Goal: Task Accomplishment & Management: Complete application form

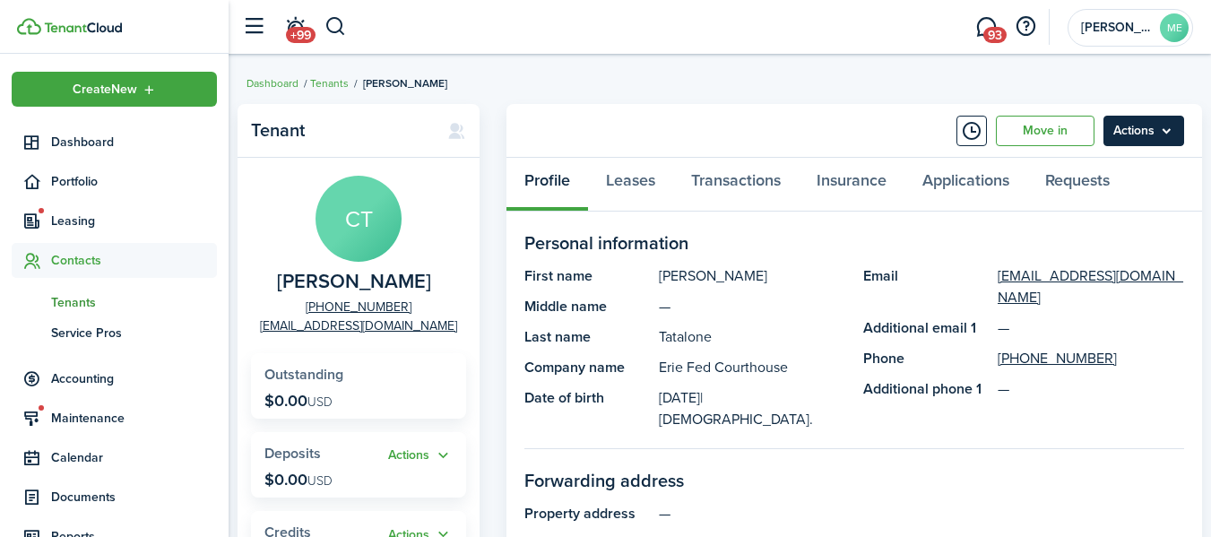
click at [1164, 122] on menu-btn "Actions" at bounding box center [1143, 131] width 81 height 30
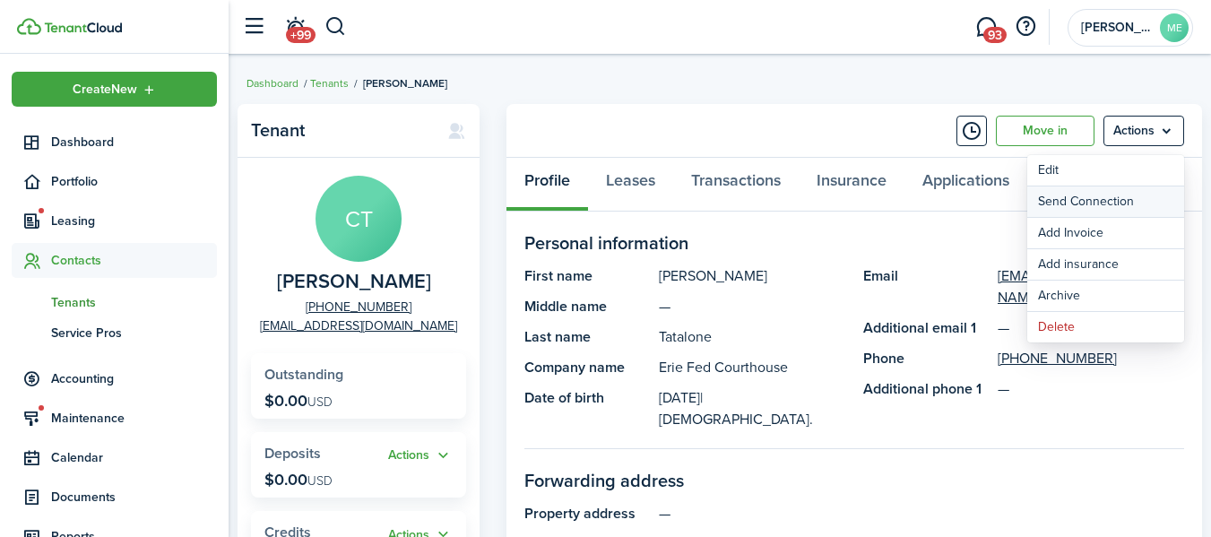
click at [1090, 197] on button "Send Connection" at bounding box center [1105, 201] width 157 height 30
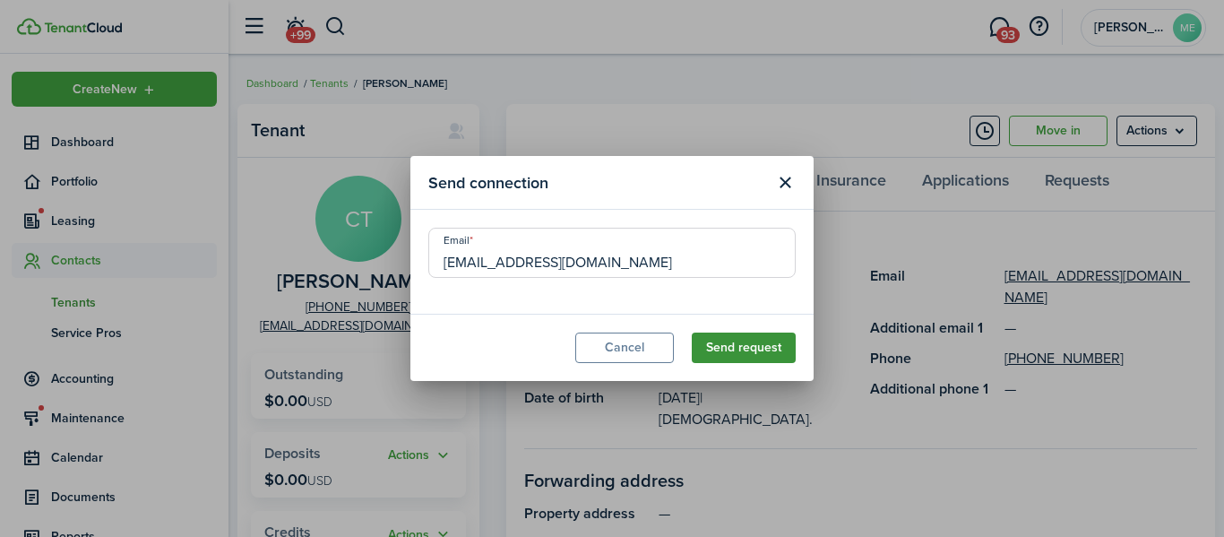
click at [756, 346] on button "Send request" at bounding box center [744, 348] width 104 height 30
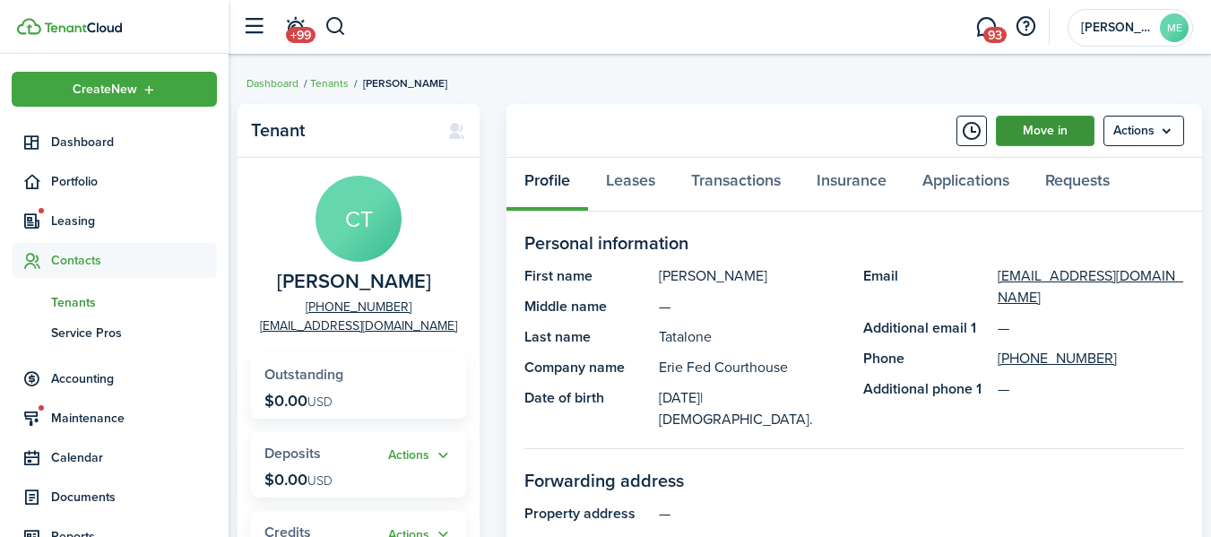
click at [1047, 134] on link "Move in" at bounding box center [1045, 131] width 99 height 30
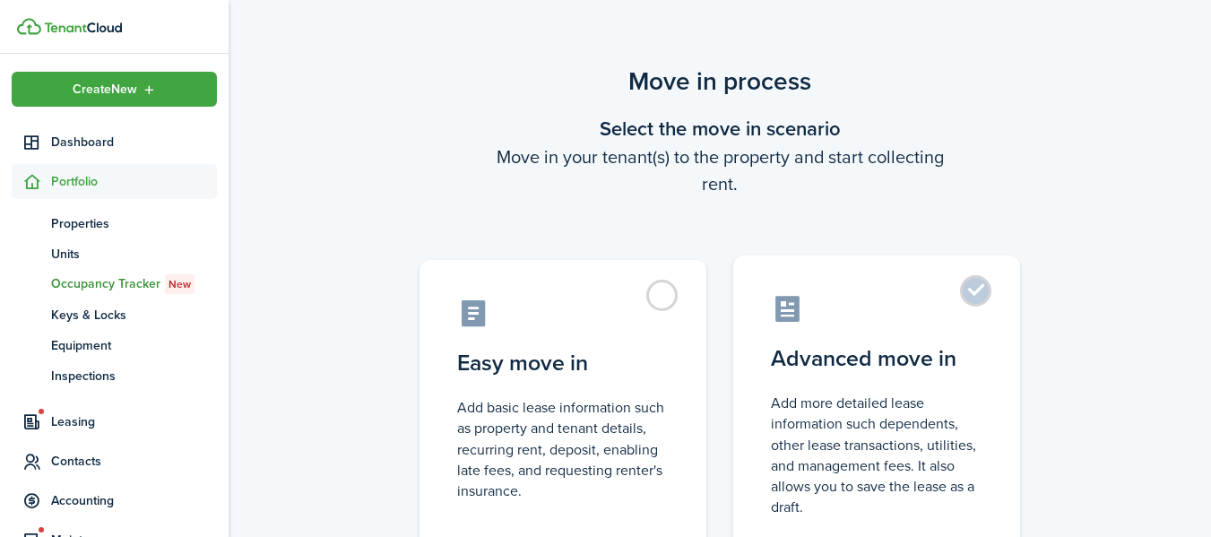
click at [977, 298] on label "Advanced move in Add more detailed lease information such dependents, other lea…" at bounding box center [876, 404] width 287 height 299
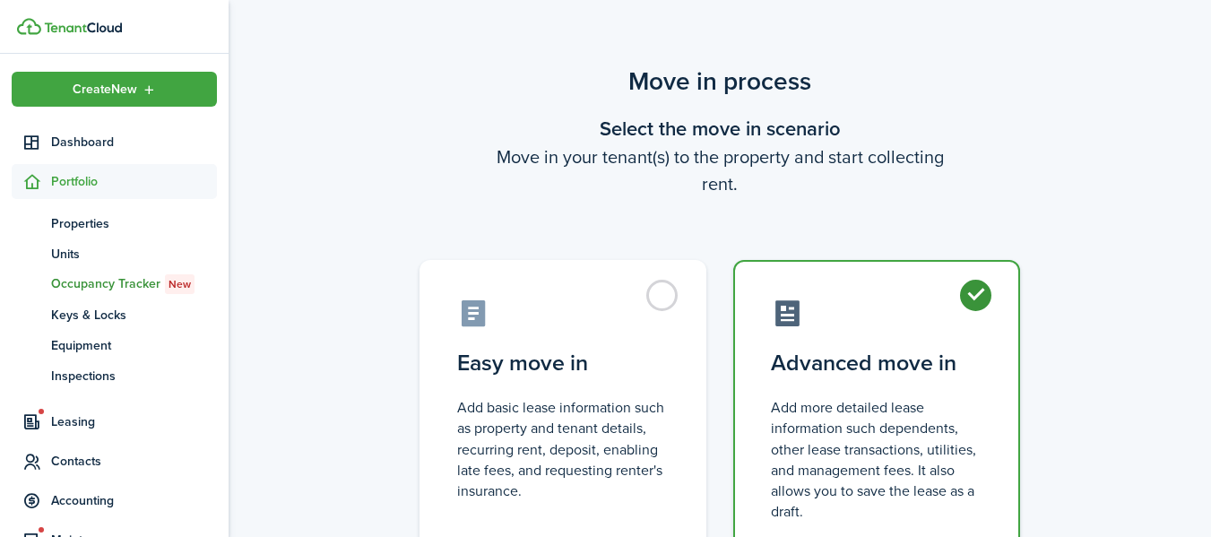
radio input "true"
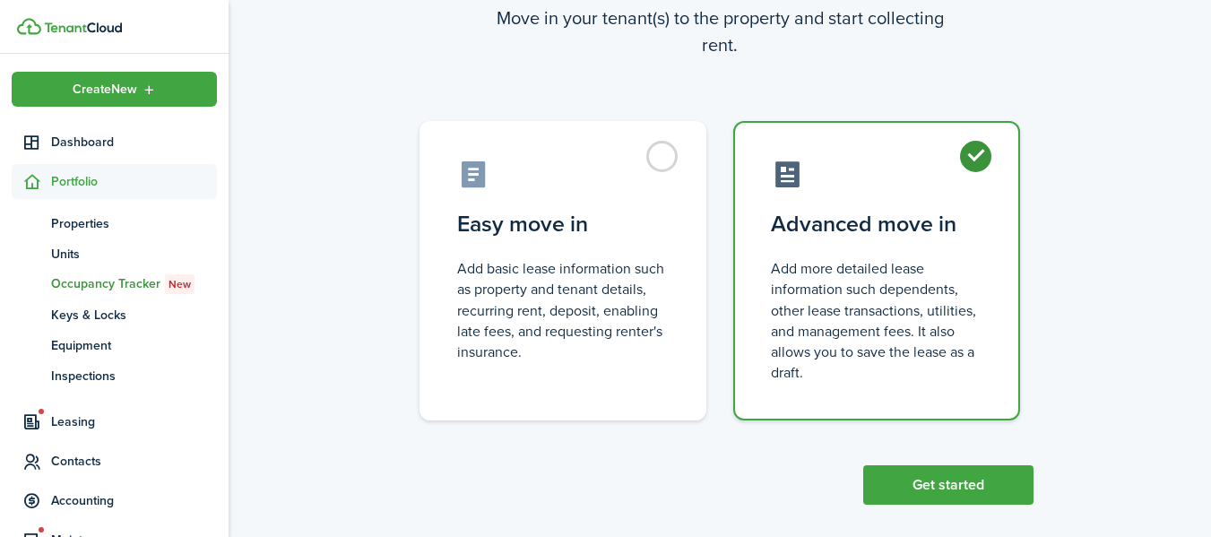
scroll to position [156, 0]
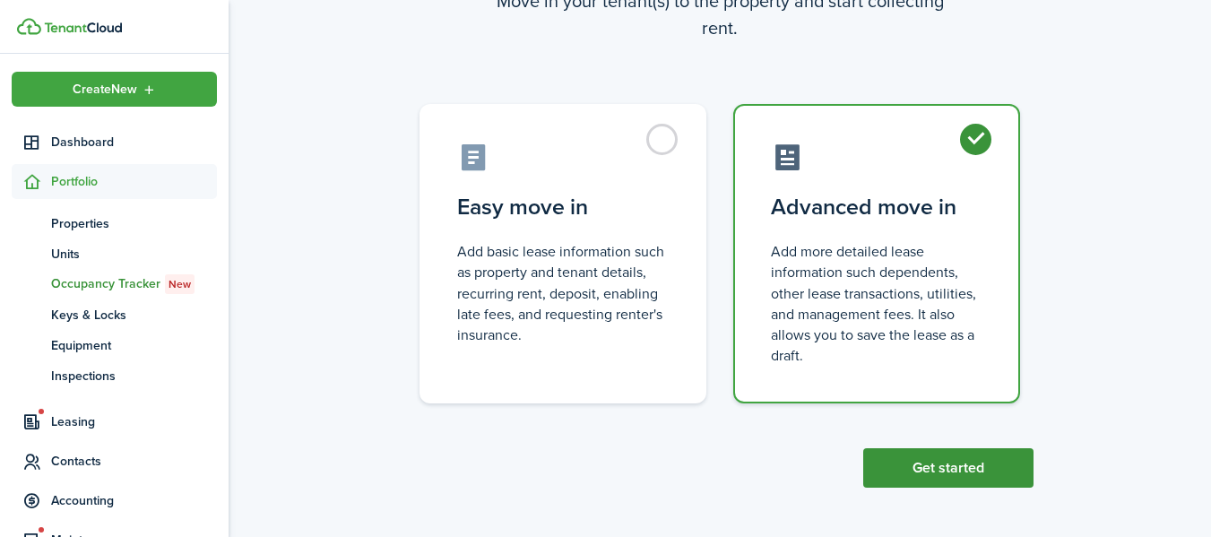
click at [929, 457] on button "Get started" at bounding box center [948, 467] width 170 height 39
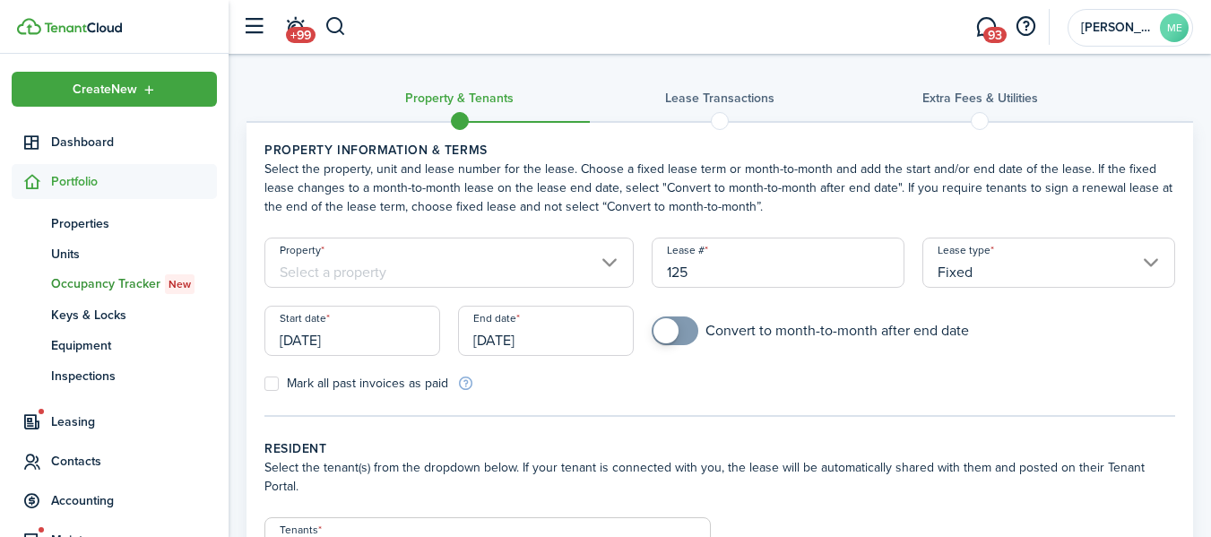
click at [607, 263] on input "Property" at bounding box center [448, 263] width 369 height 50
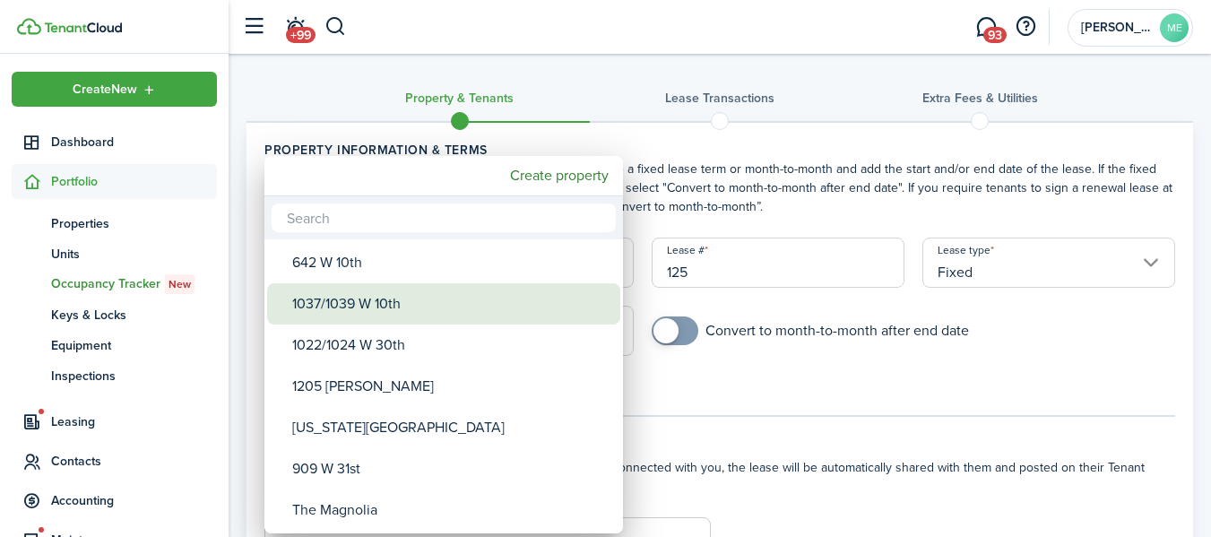
click at [376, 296] on div "1037/1039 W 10th" at bounding box center [450, 303] width 317 height 41
type input "1037/1039 W 10th"
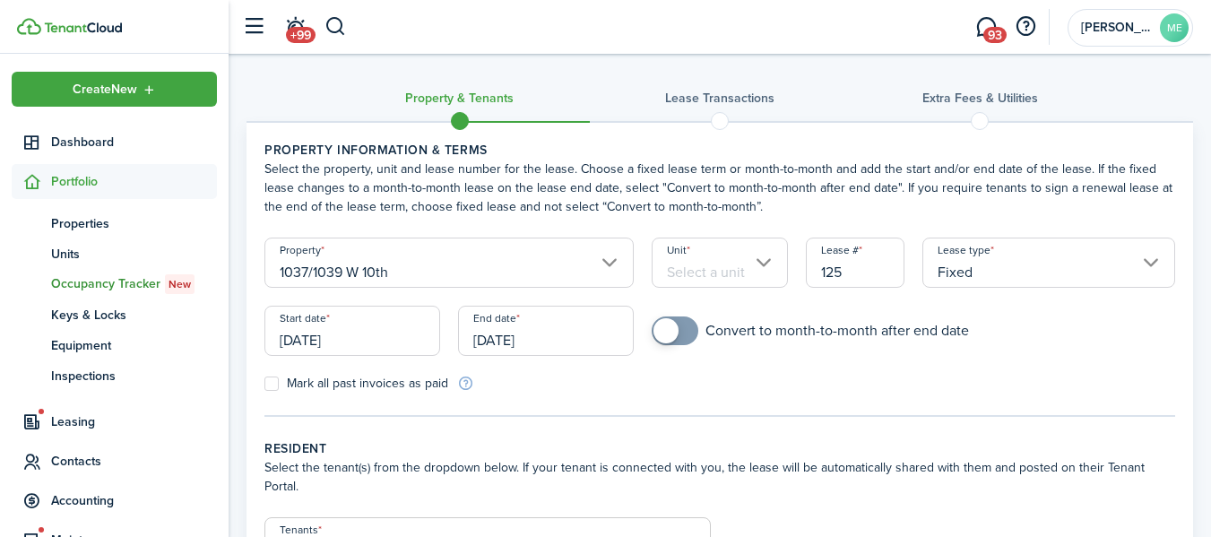
click at [771, 262] on input "Unit" at bounding box center [720, 263] width 137 height 50
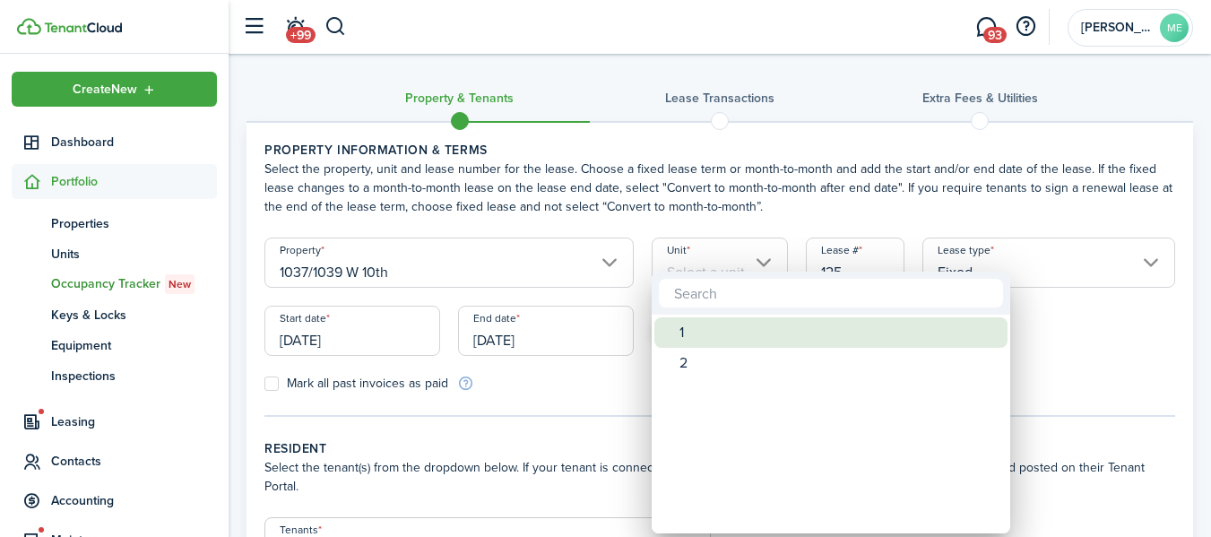
click at [688, 330] on div "1" at bounding box center [837, 332] width 317 height 30
type input "1"
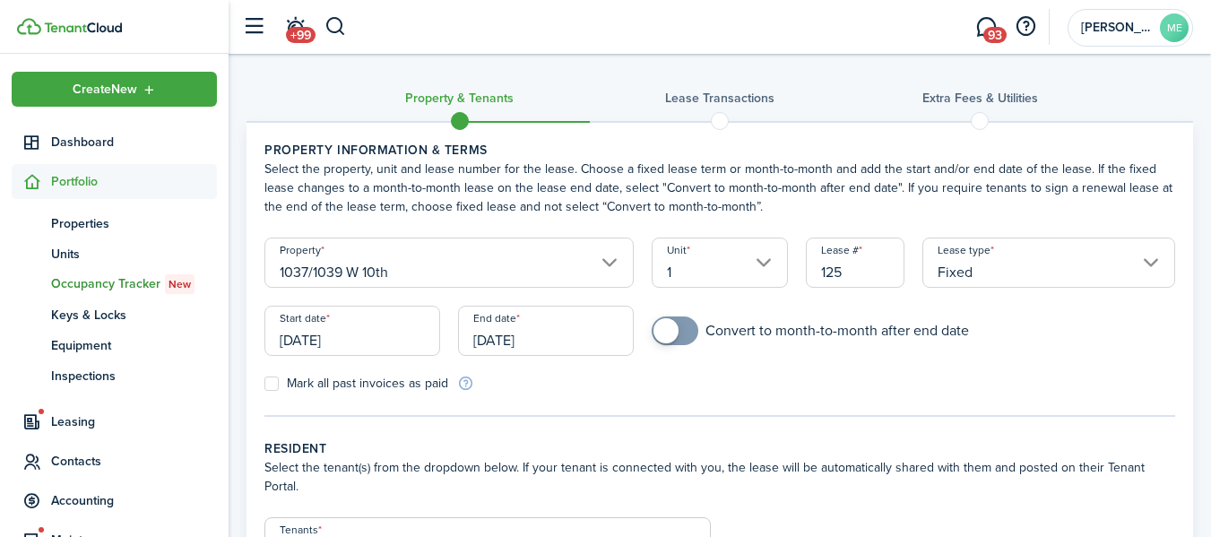
click at [313, 337] on input "[DATE]" at bounding box center [352, 331] width 176 height 50
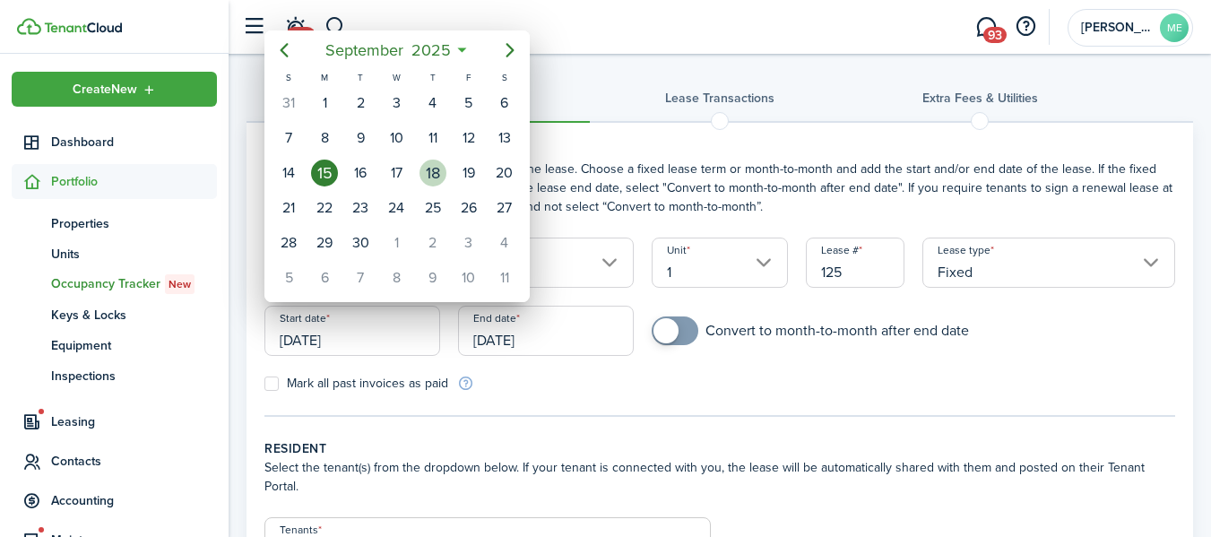
click at [437, 176] on div "18" at bounding box center [433, 173] width 27 height 27
type input "[DATE]"
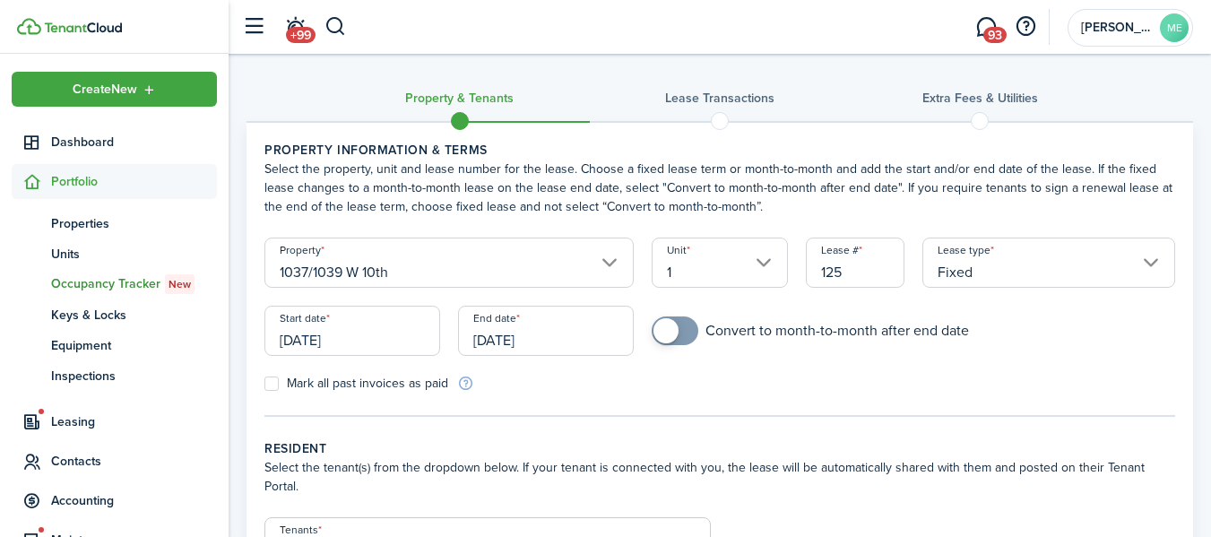
click at [507, 340] on input "[DATE]" at bounding box center [546, 331] width 176 height 50
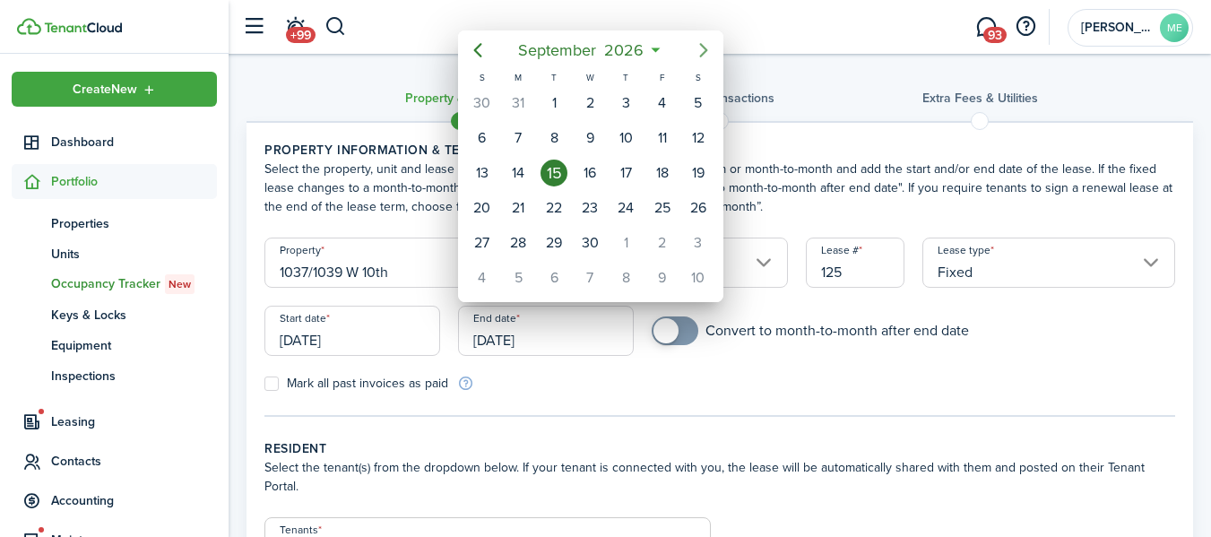
click at [705, 46] on icon "Next page" at bounding box center [704, 50] width 22 height 22
click at [699, 236] on div "31" at bounding box center [698, 242] width 27 height 27
type input "[DATE]"
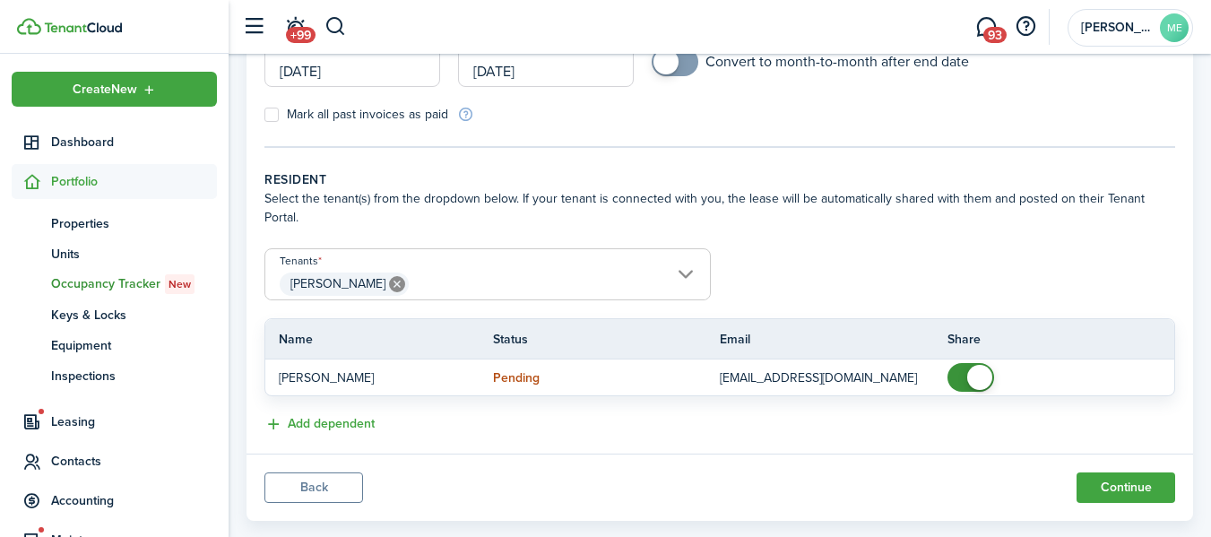
scroll to position [179, 0]
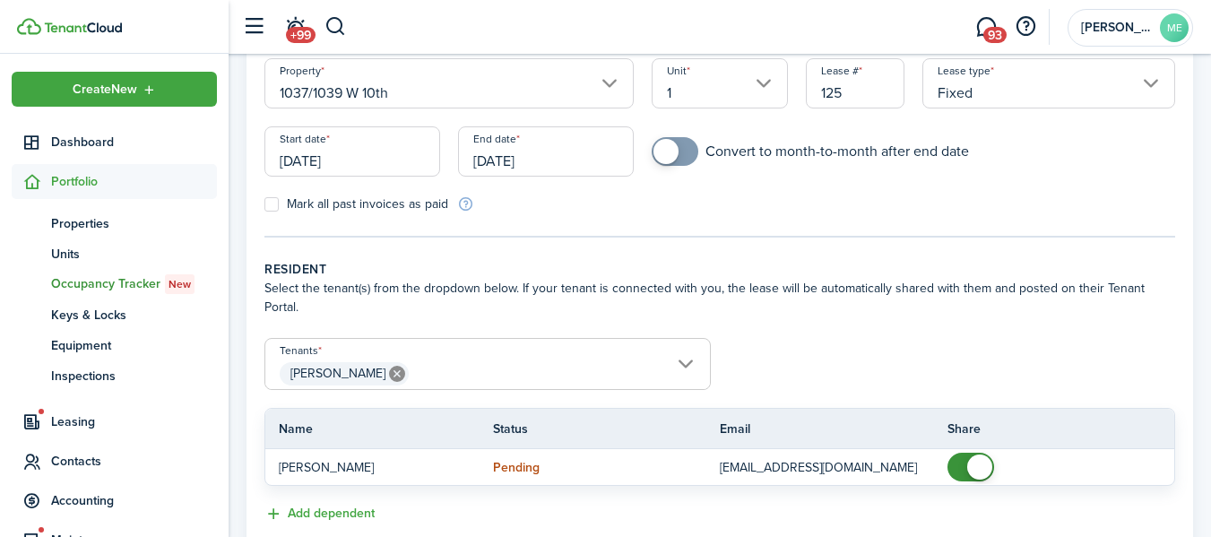
click at [687, 359] on span "[PERSON_NAME]" at bounding box center [487, 374] width 445 height 30
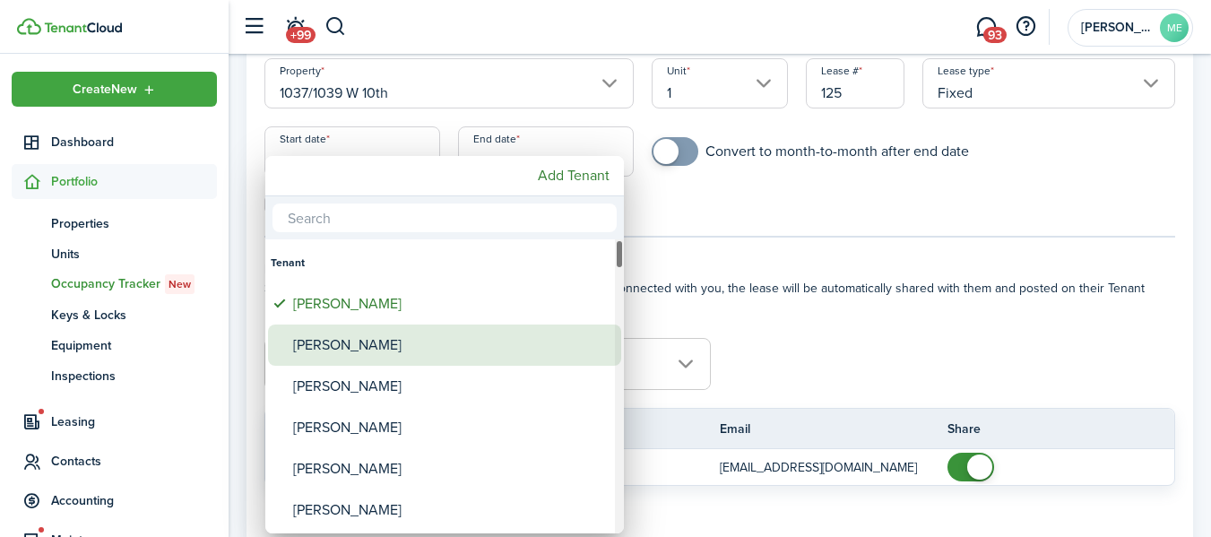
click at [358, 346] on div "[PERSON_NAME]" at bounding box center [451, 344] width 317 height 41
type input "[PERSON_NAME], [PERSON_NAME]"
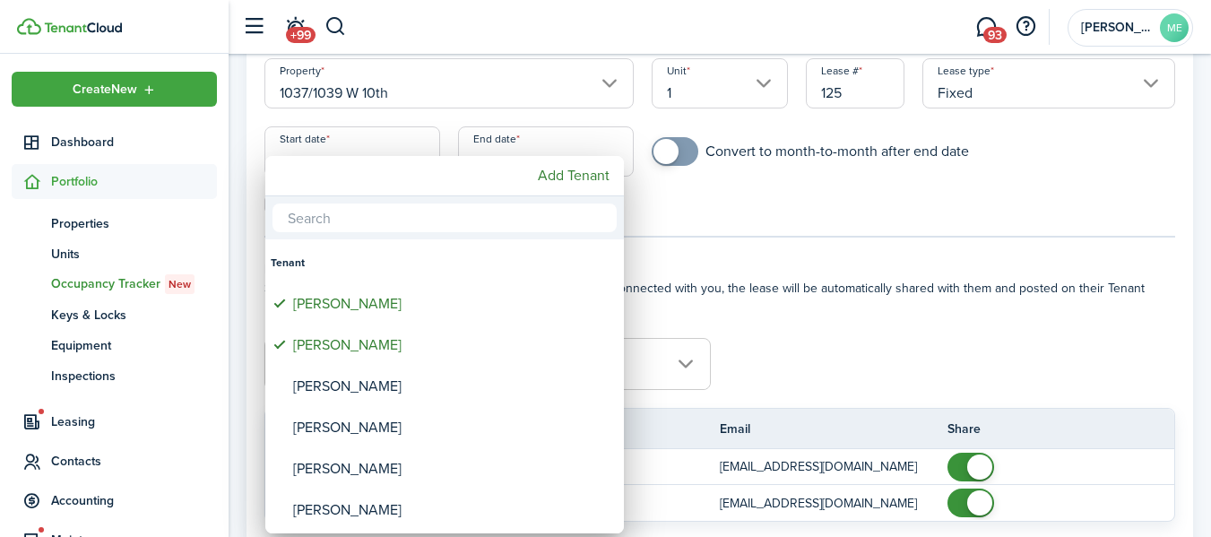
click at [856, 298] on div at bounding box center [606, 269] width 1498 height 824
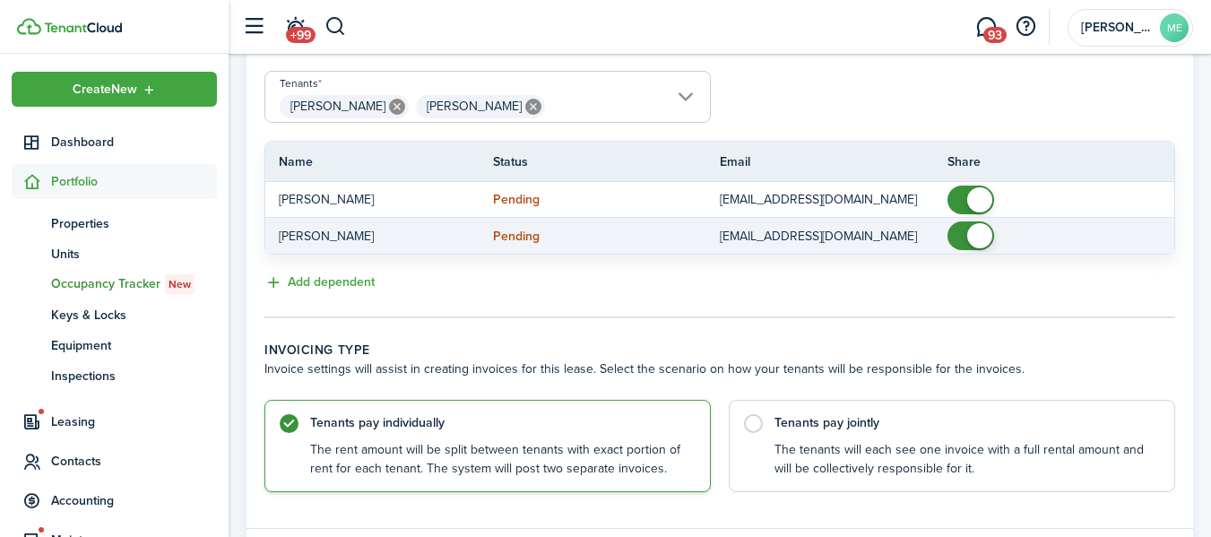
scroll to position [448, 0]
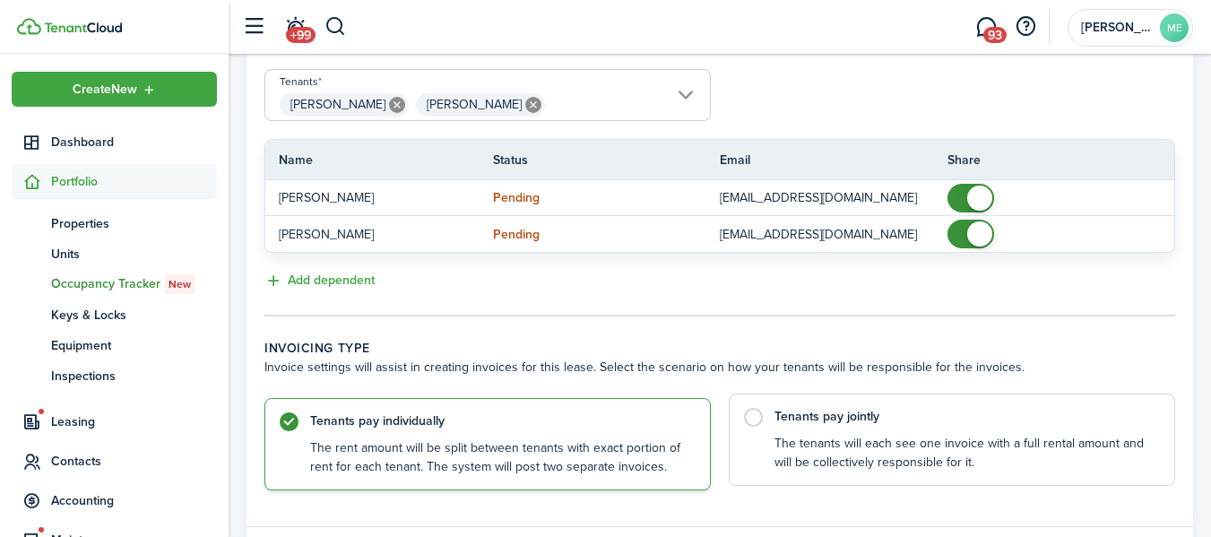
click at [757, 401] on label "Tenants pay jointly The tenants will each see one invoice with a full rental am…" at bounding box center [952, 440] width 446 height 92
radio input "false"
radio input "true"
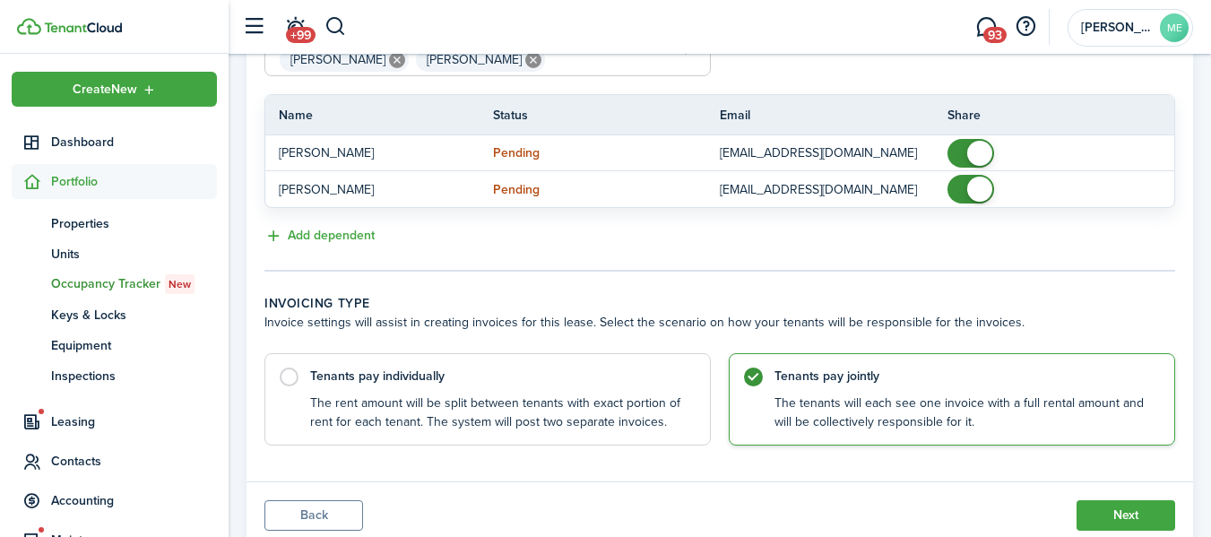
scroll to position [535, 0]
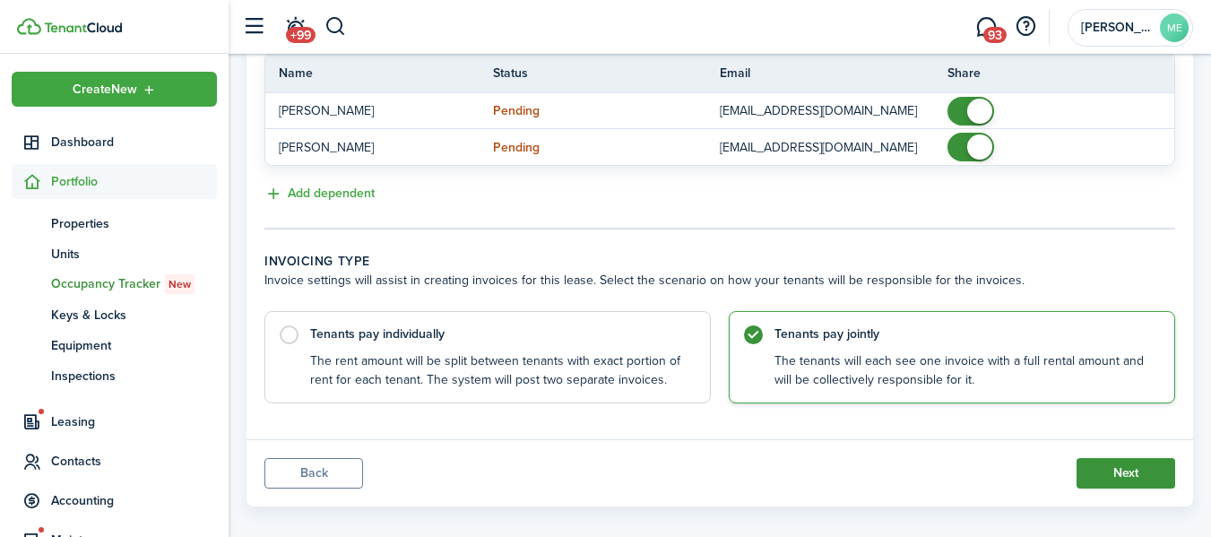
click at [1118, 458] on button "Next" at bounding box center [1126, 473] width 99 height 30
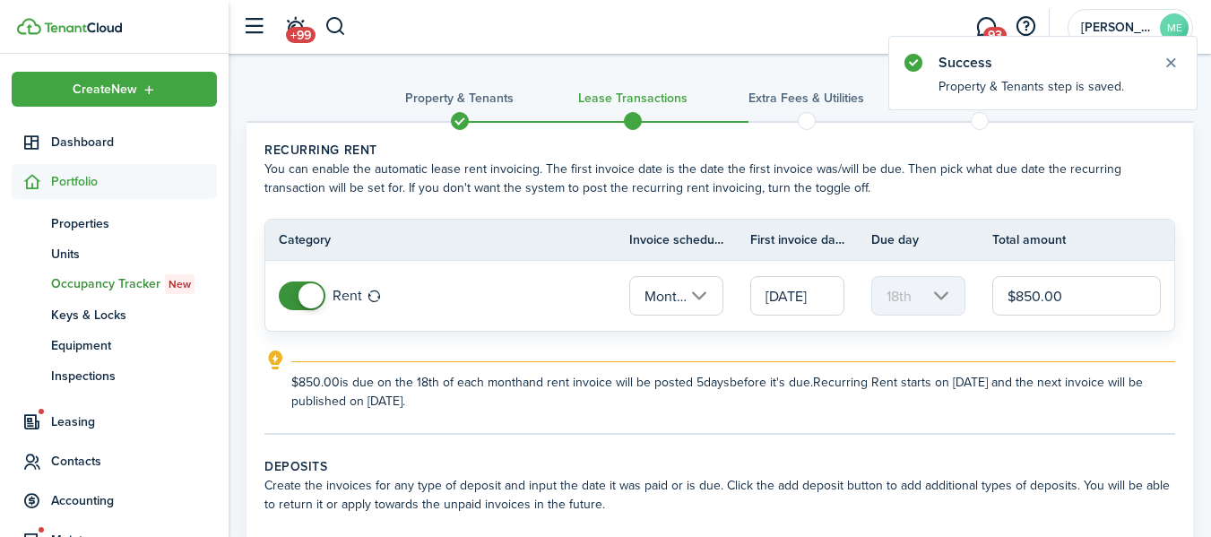
click at [809, 299] on input "[DATE]" at bounding box center [797, 295] width 94 height 39
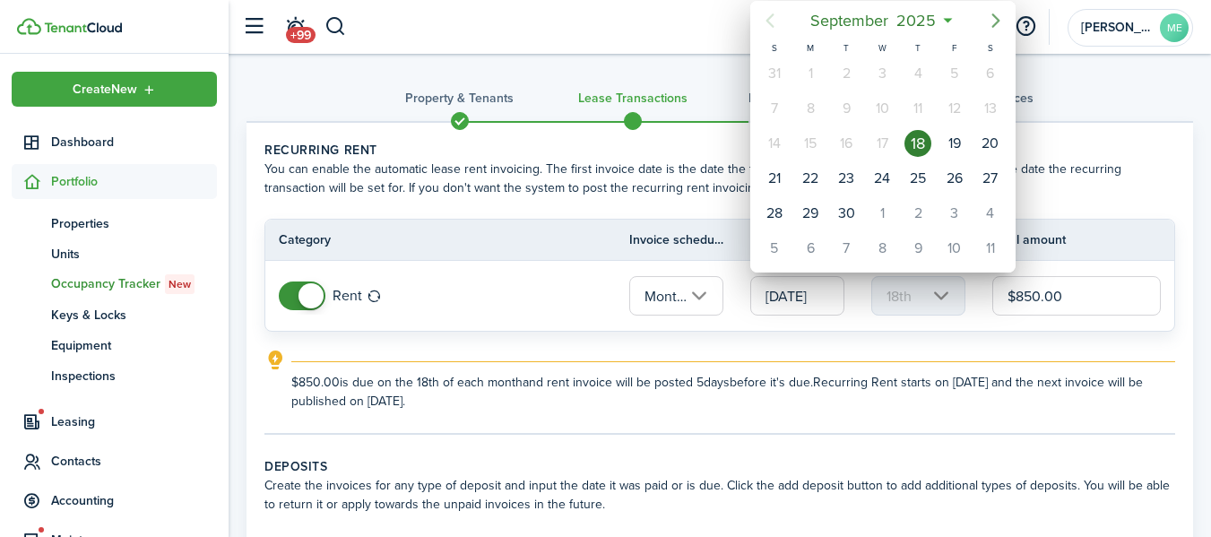
click at [1004, 14] on icon "Next page" at bounding box center [996, 21] width 22 height 22
click at [887, 74] on div "1" at bounding box center [882, 73] width 27 height 27
type input "[DATE]"
type input "1st"
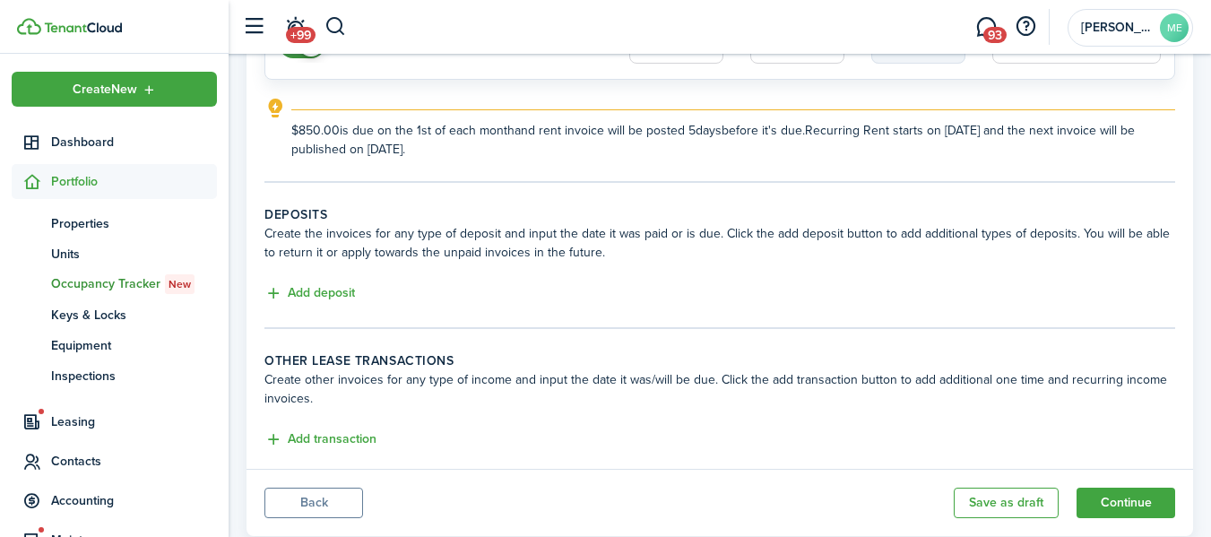
scroll to position [269, 0]
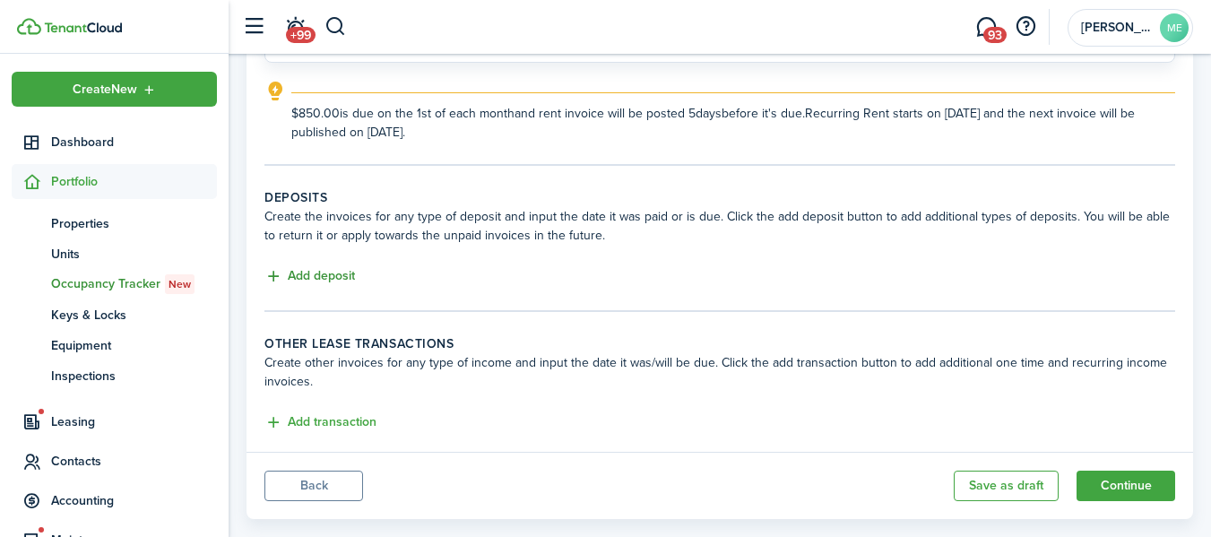
click at [315, 281] on button "Add deposit" at bounding box center [309, 276] width 91 height 21
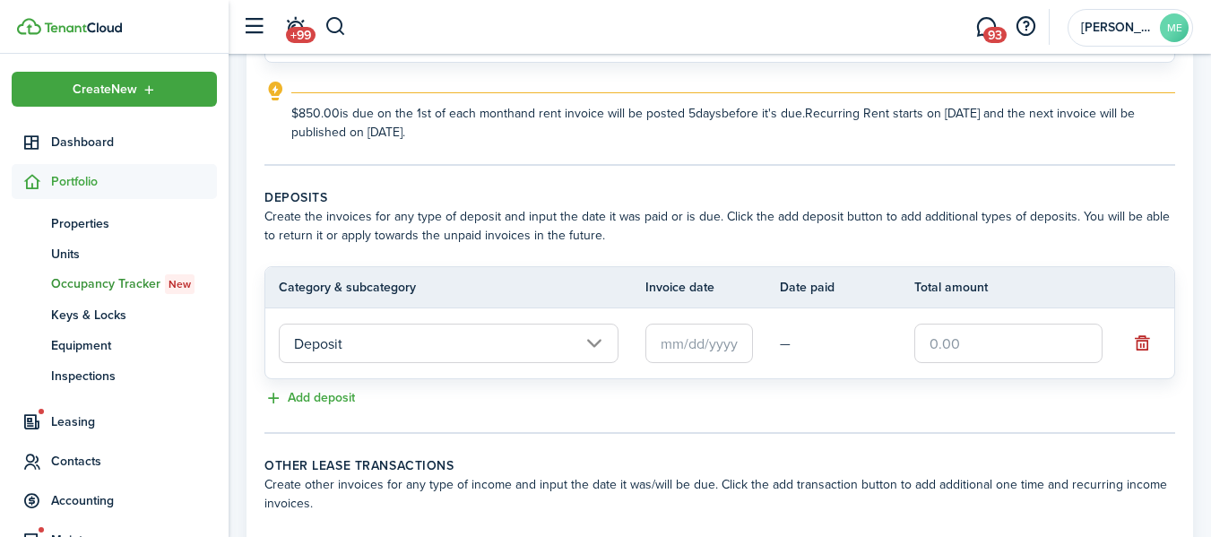
drag, startPoint x: 1013, startPoint y: 349, endPoint x: 956, endPoint y: 337, distance: 57.7
click at [956, 337] on input "text" at bounding box center [1008, 343] width 188 height 39
type input "$850.00"
click at [699, 341] on input "text" at bounding box center [699, 343] width 108 height 39
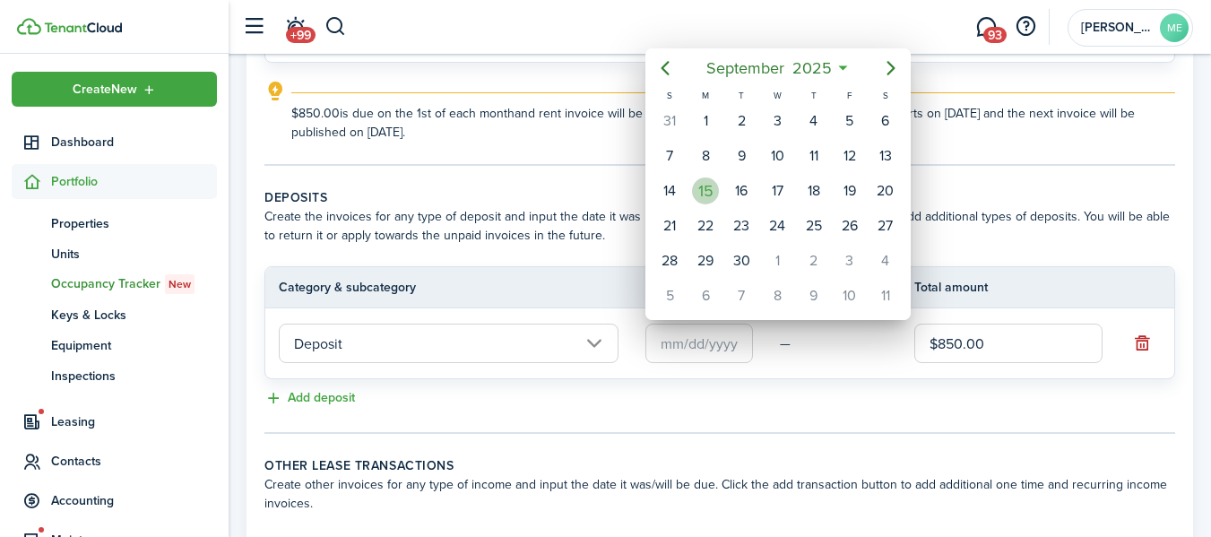
click at [711, 200] on div "15" at bounding box center [705, 190] width 27 height 27
type input "[DATE]"
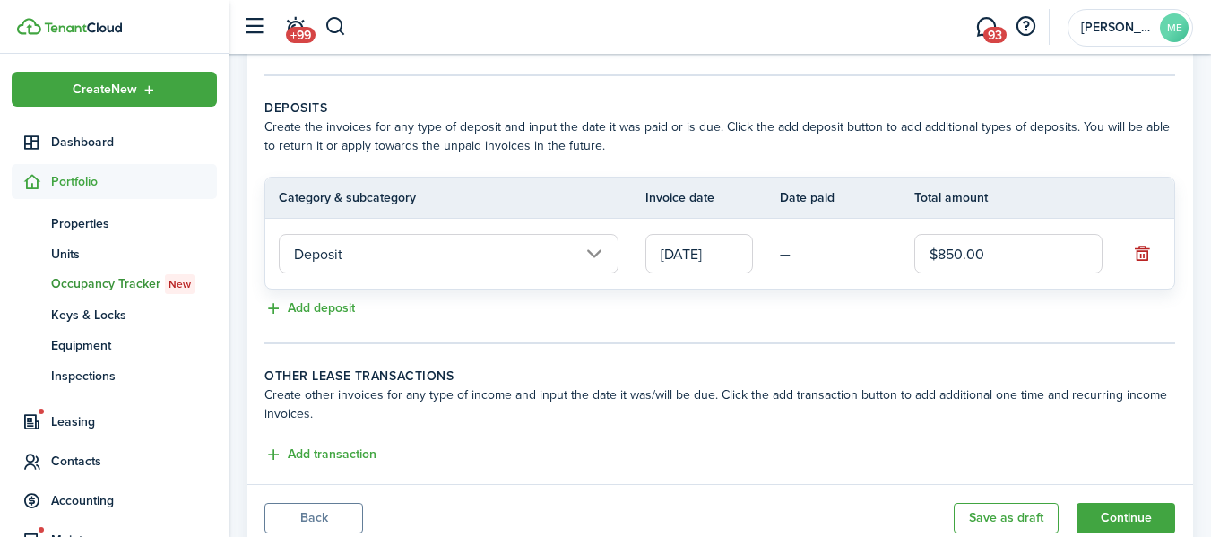
scroll to position [422, 0]
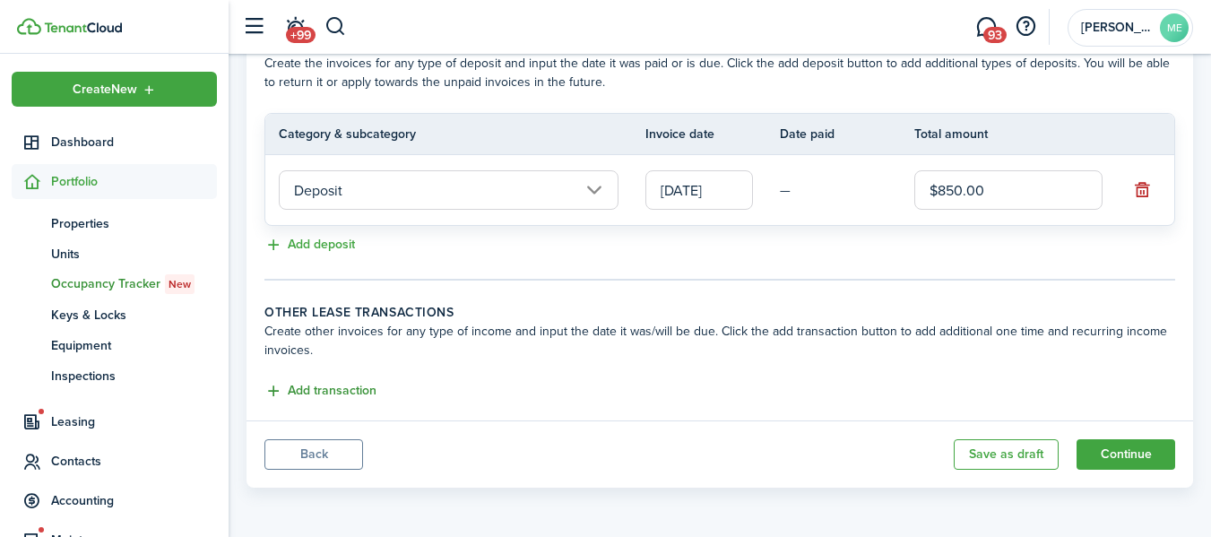
click at [328, 396] on button "Add transaction" at bounding box center [320, 391] width 112 height 21
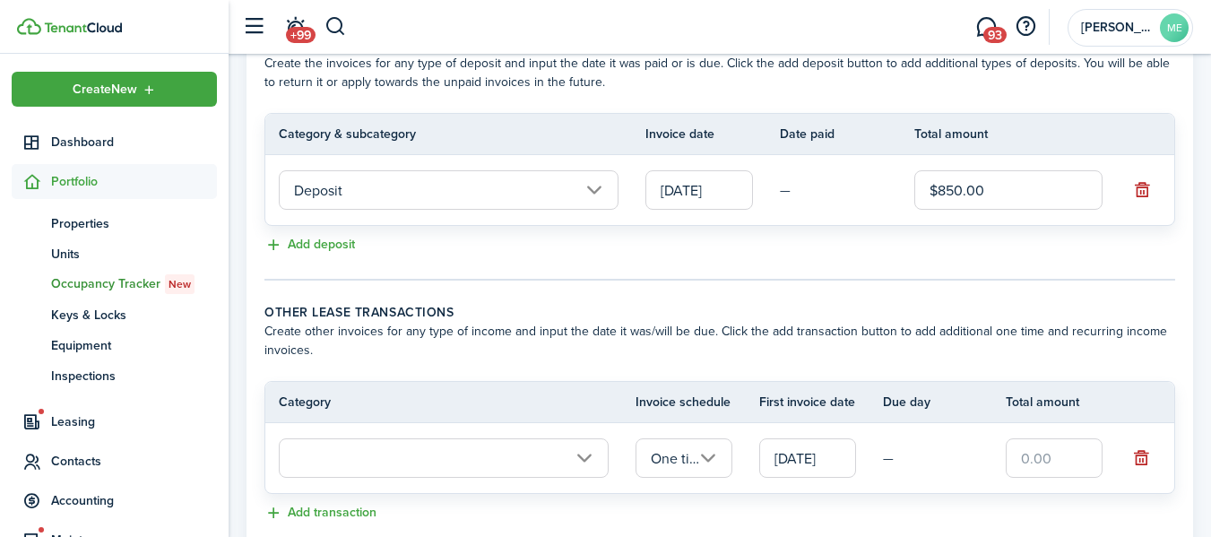
click at [588, 459] on input "text" at bounding box center [444, 457] width 330 height 39
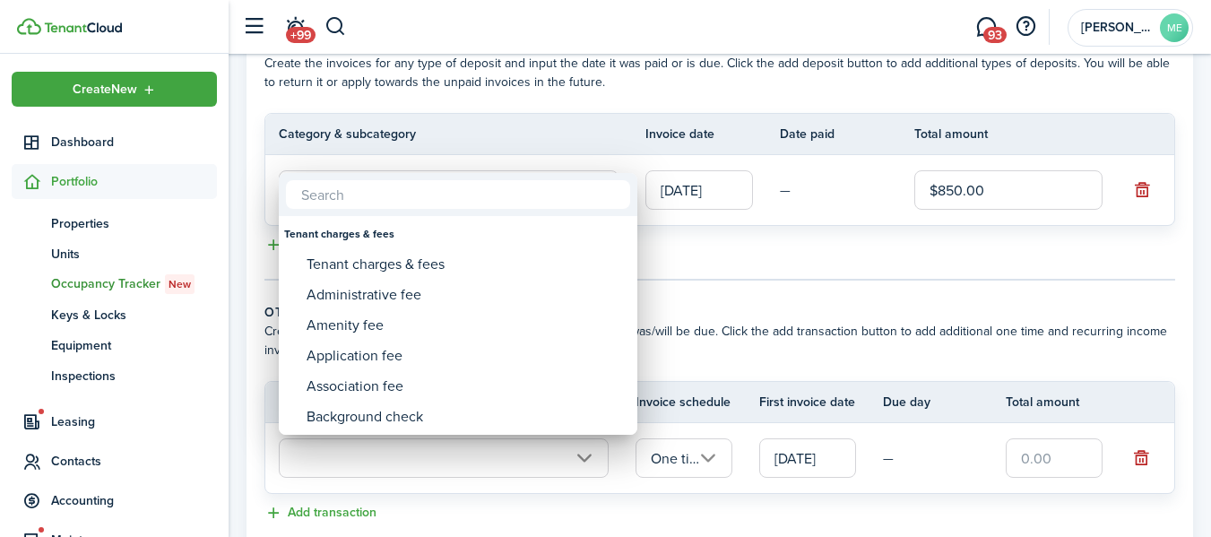
click at [345, 195] on input "text" at bounding box center [458, 194] width 344 height 29
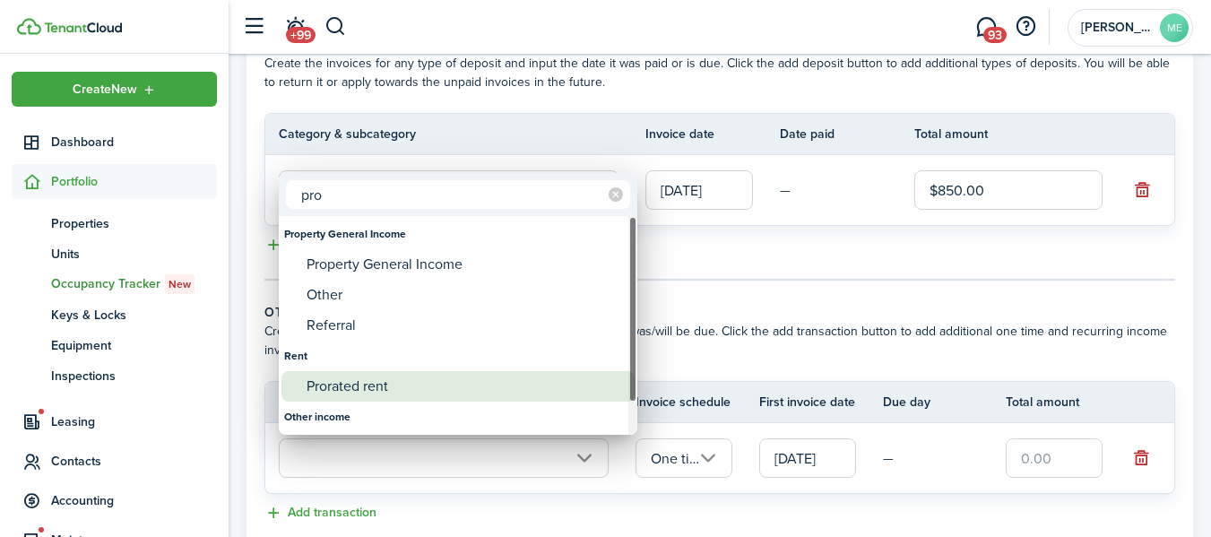
type input "pro"
click at [357, 384] on div "Prorated rent" at bounding box center [465, 386] width 317 height 30
type input "Rent / Prorated rent"
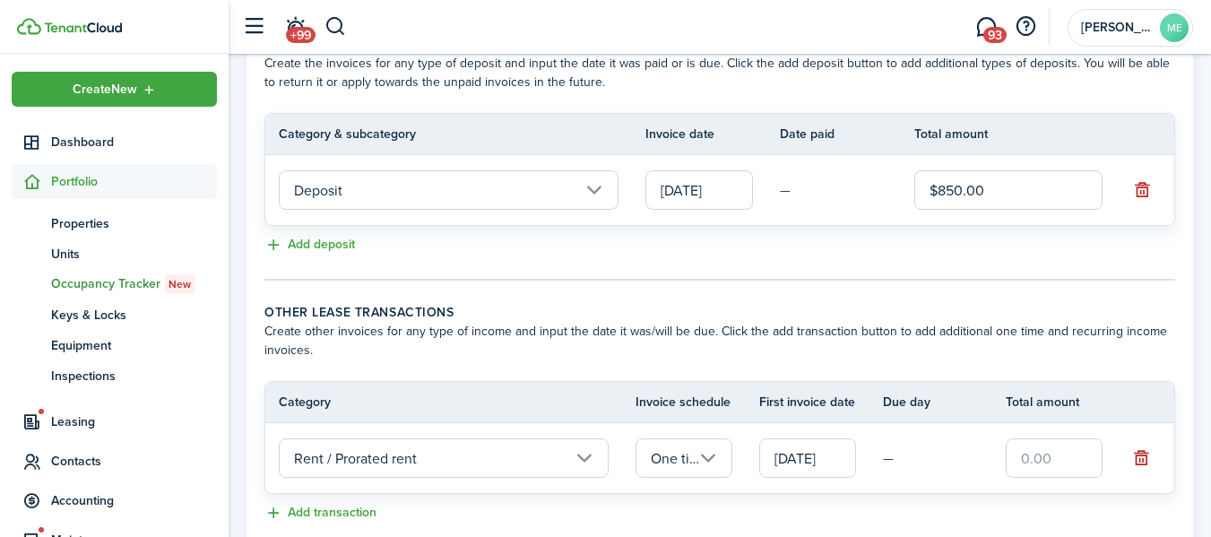
click at [1060, 462] on input "text" at bounding box center [1054, 457] width 97 height 39
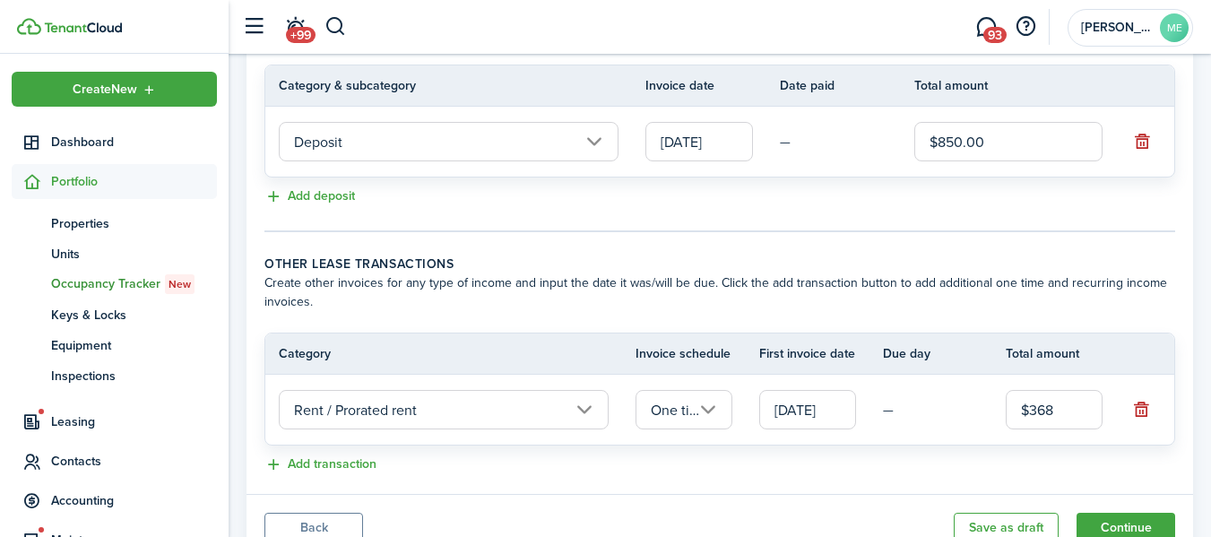
scroll to position [512, 0]
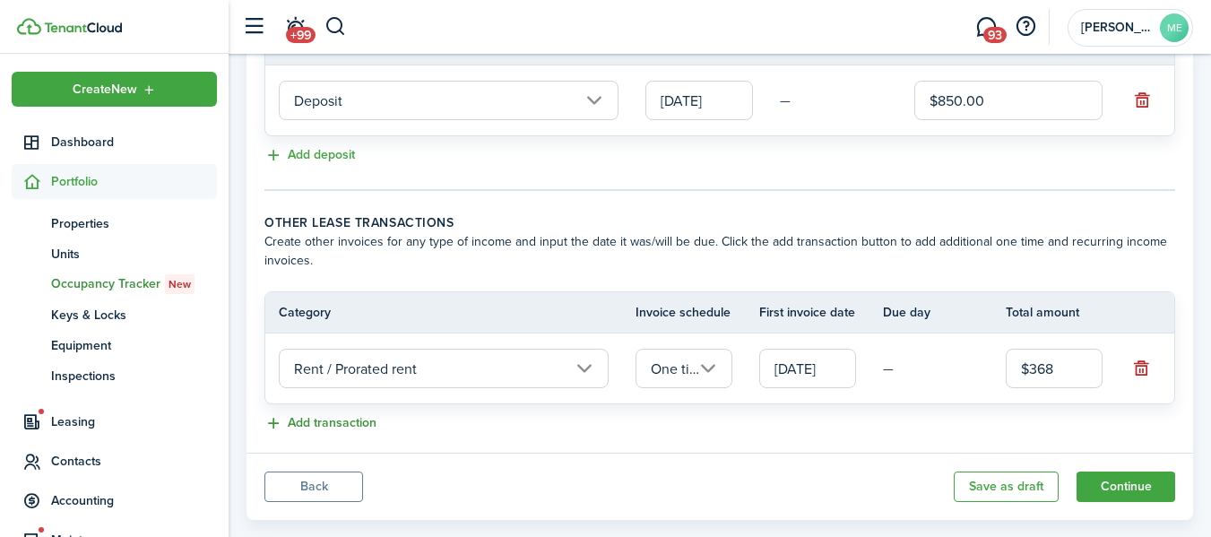
type input "$368.00"
click at [337, 424] on button "Add transaction" at bounding box center [320, 423] width 112 height 21
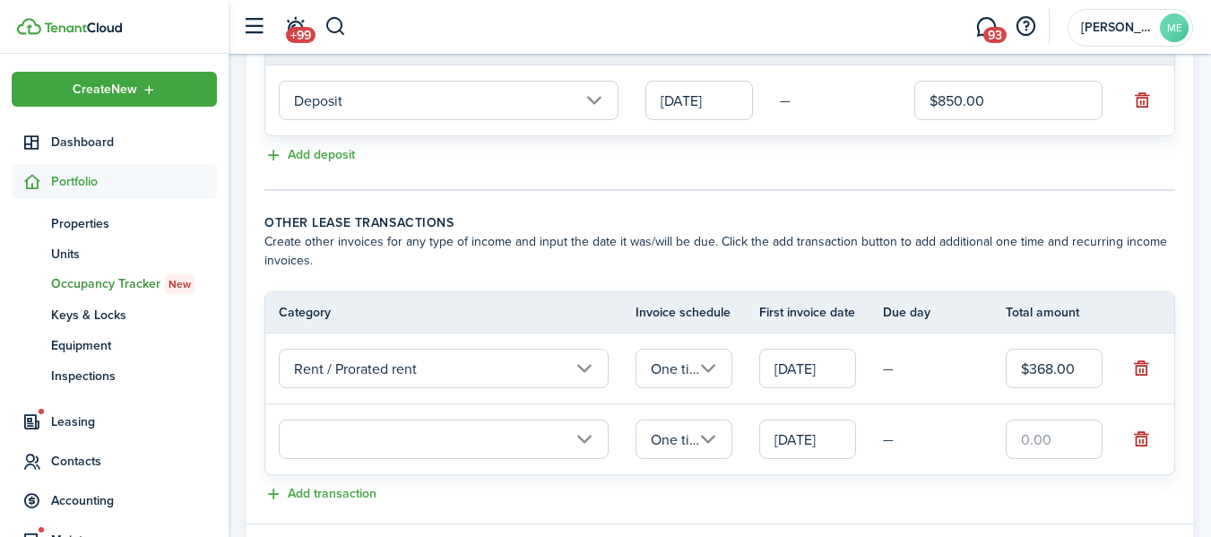
click at [585, 437] on input "text" at bounding box center [444, 439] width 330 height 39
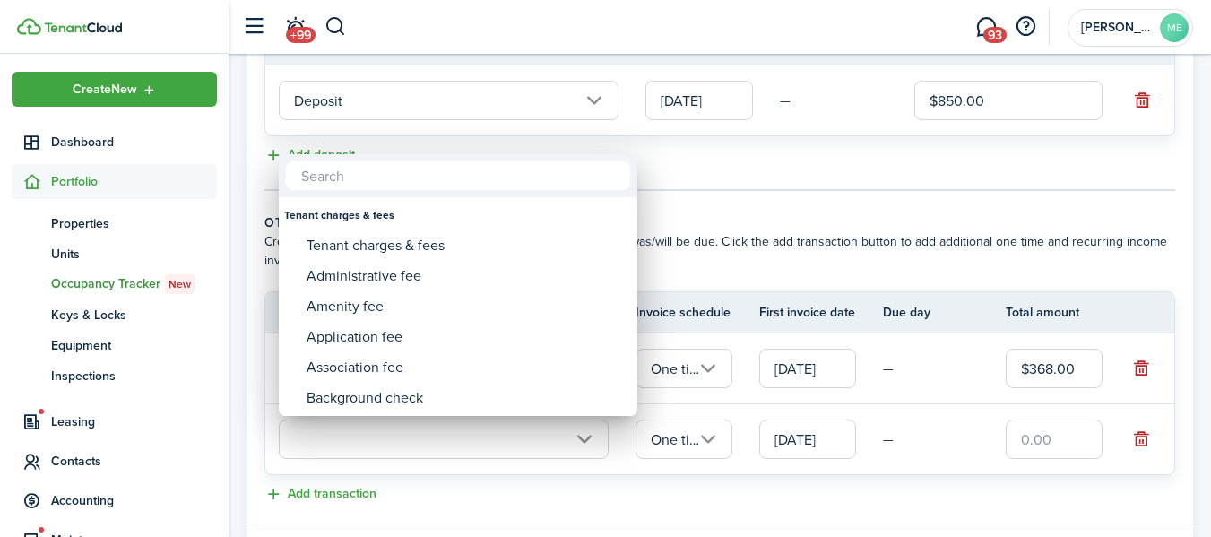
click at [372, 171] on input "text" at bounding box center [458, 175] width 344 height 29
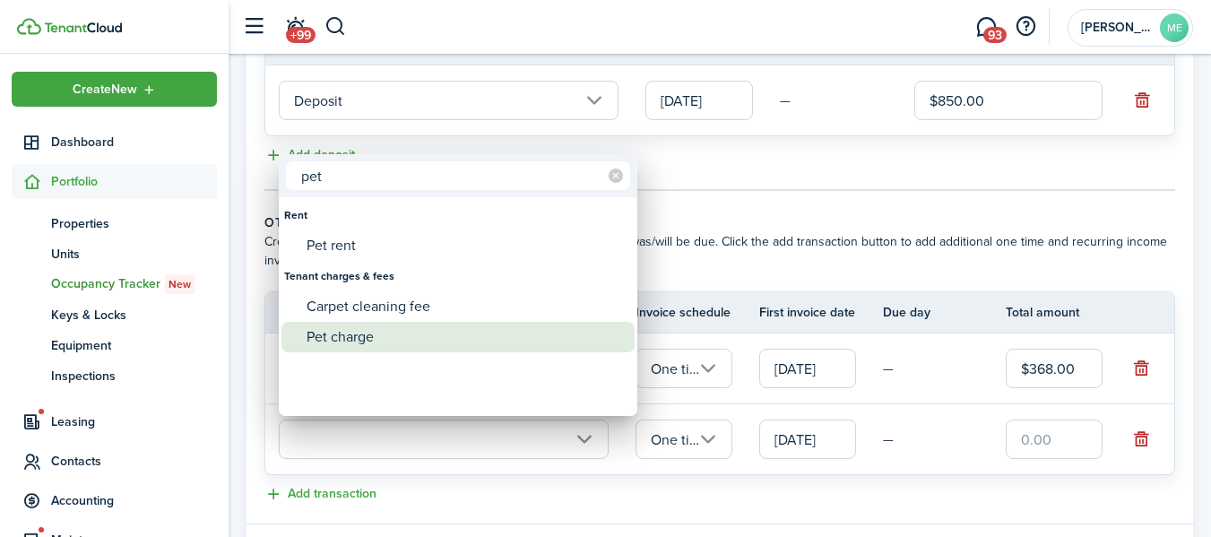
type input "pet"
click at [357, 339] on div "Pet charge" at bounding box center [465, 337] width 317 height 30
type input "Tenant charges & fees / Pet charge"
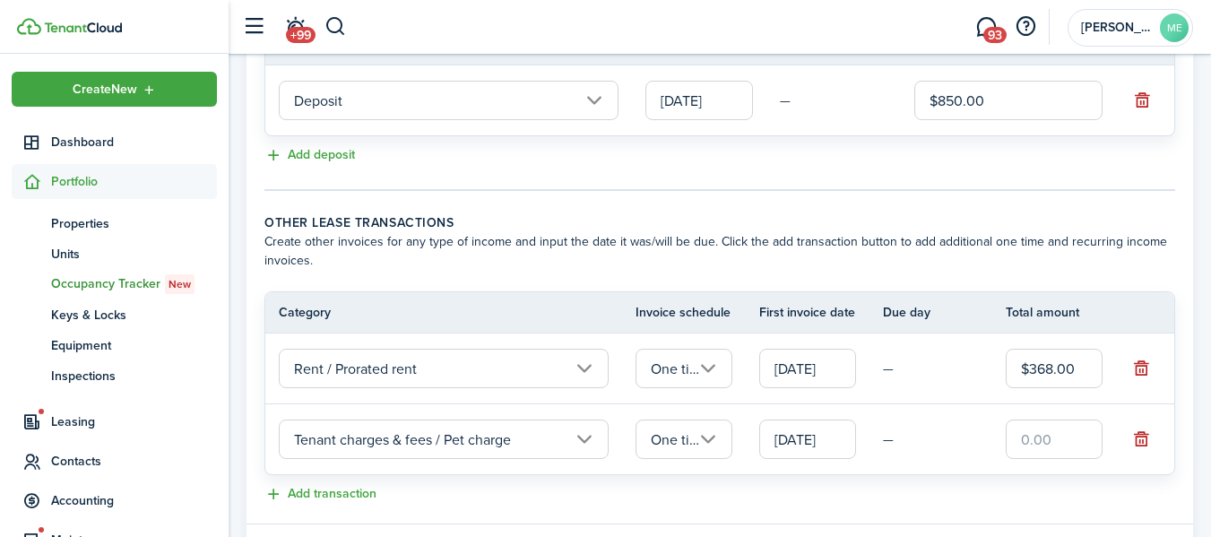
drag, startPoint x: 1077, startPoint y: 444, endPoint x: 1013, endPoint y: 438, distance: 63.9
click at [1013, 438] on input "text" at bounding box center [1054, 439] width 97 height 39
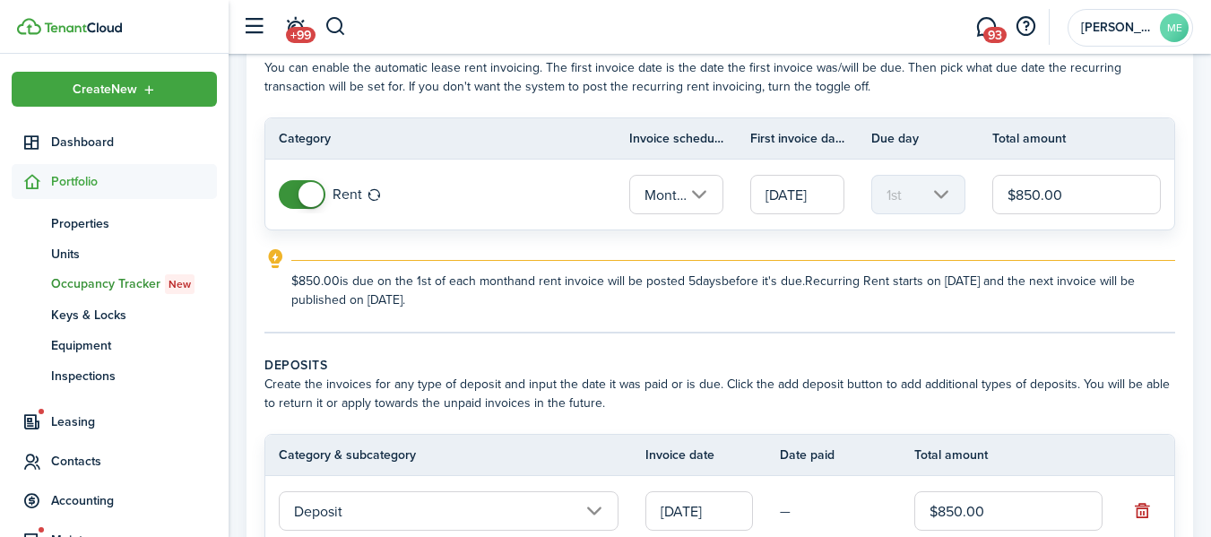
scroll to position [64, 0]
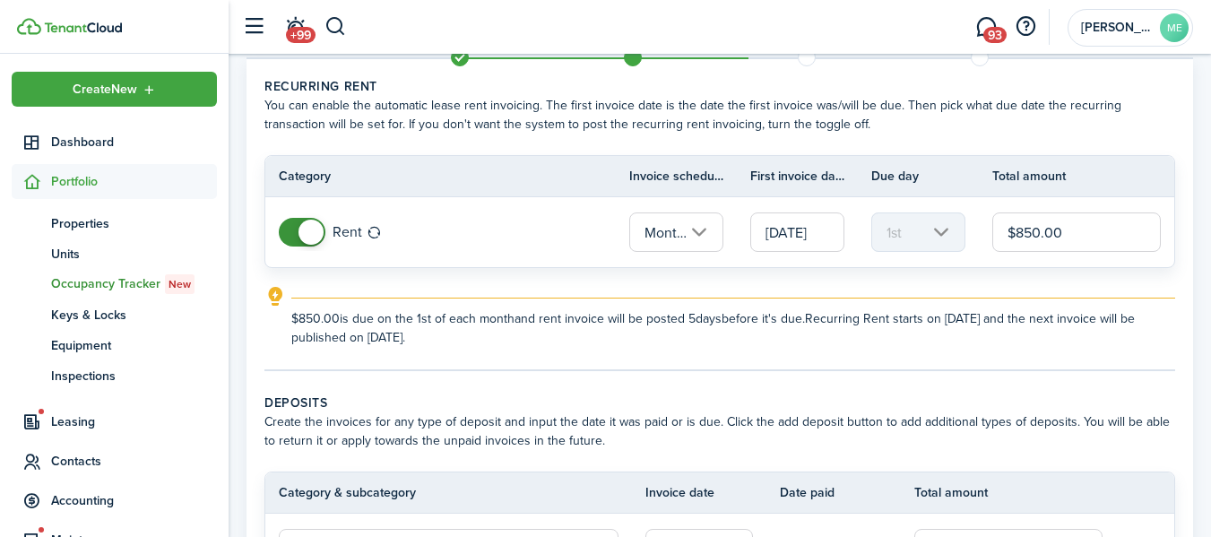
type input "$250.00"
click at [1043, 227] on input "$850.00" at bounding box center [1076, 231] width 169 height 39
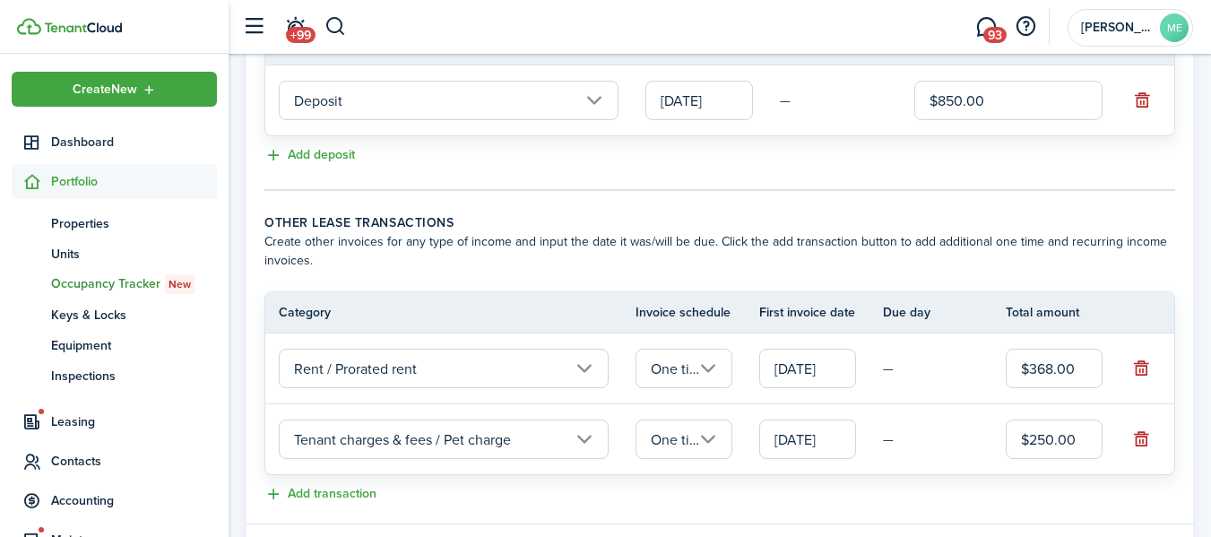
scroll to position [601, 0]
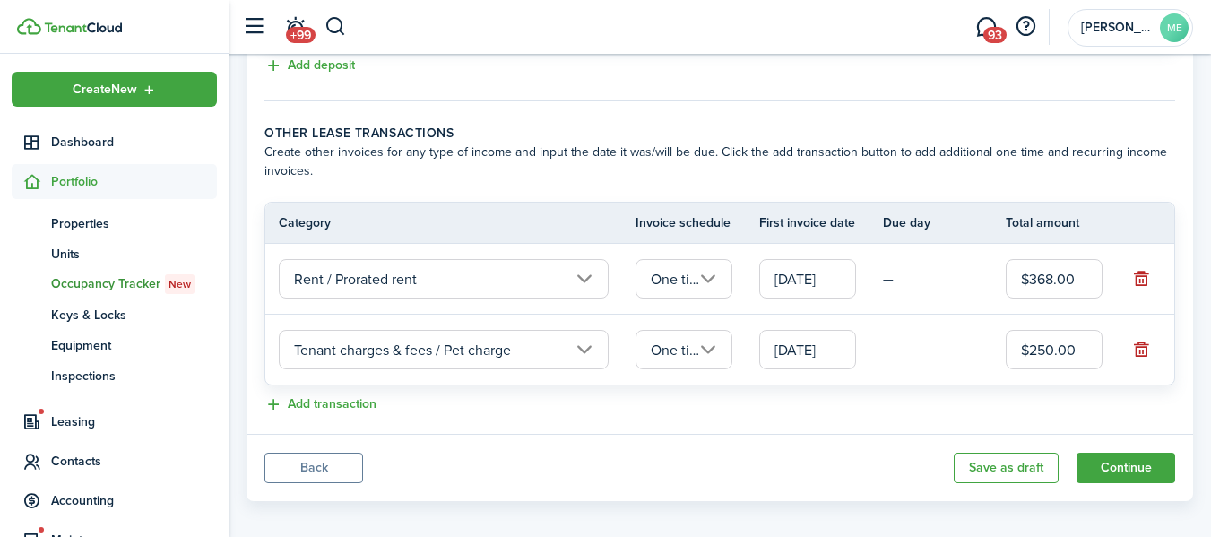
type input "$875.00"
click at [1052, 281] on input "$368.00" at bounding box center [1054, 278] width 97 height 39
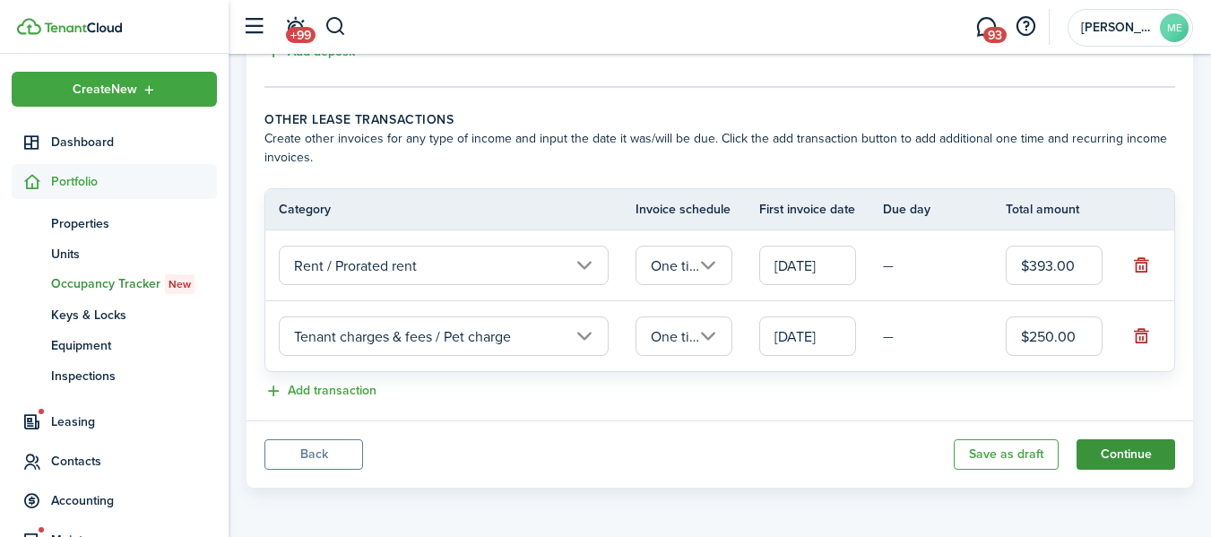
type input "$393.00"
click at [1131, 458] on button "Continue" at bounding box center [1126, 454] width 99 height 30
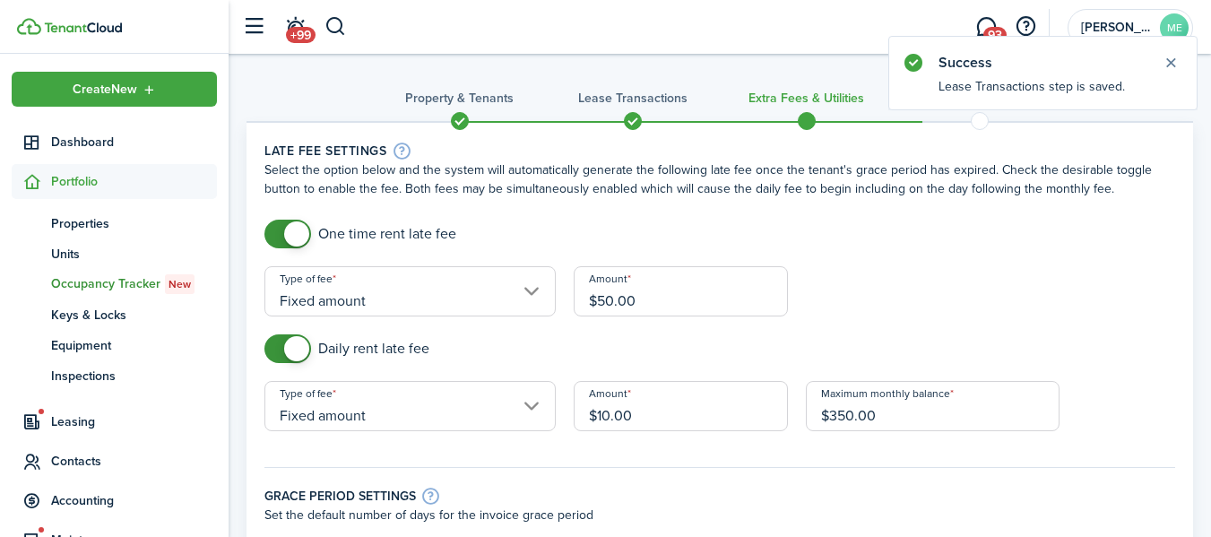
click at [535, 296] on input "Fixed amount" at bounding box center [409, 291] width 291 height 50
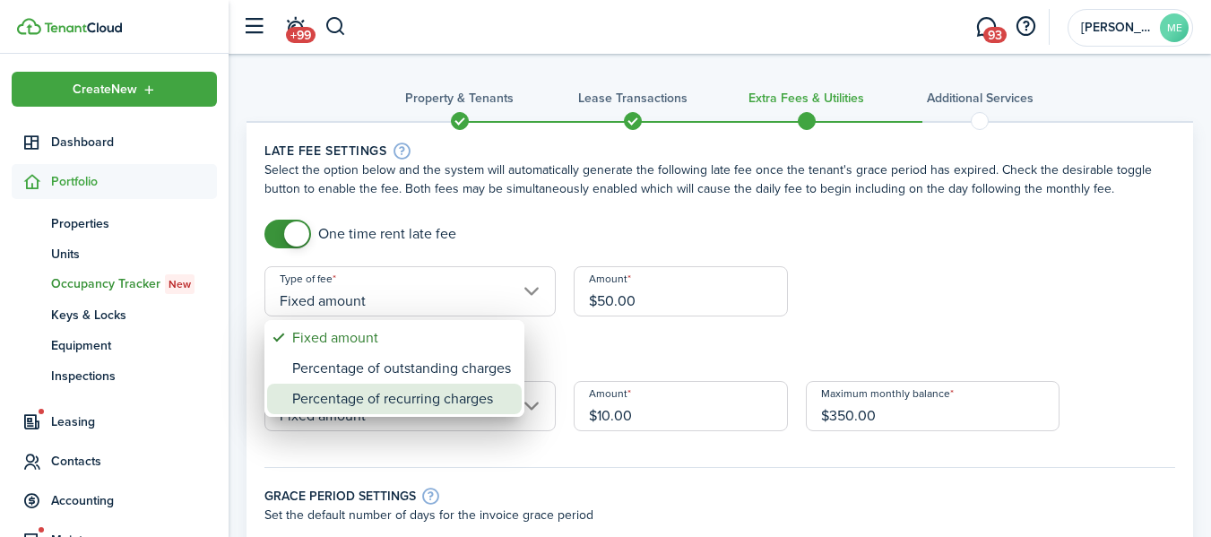
click at [375, 388] on div "Percentage of recurring charges" at bounding box center [401, 399] width 219 height 30
type input "Percentage of recurring charges"
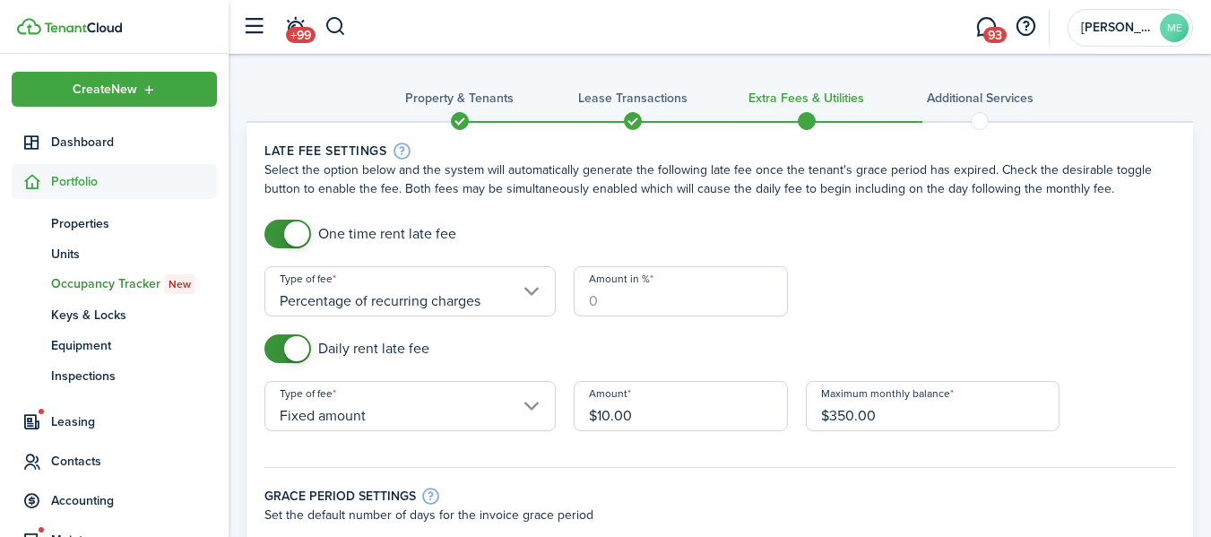
drag, startPoint x: 610, startPoint y: 294, endPoint x: 592, endPoint y: 294, distance: 17.9
click at [592, 294] on input "Amount in %" at bounding box center [681, 291] width 214 height 50
type input "10"
checkbox input "false"
click at [281, 344] on span at bounding box center [288, 348] width 18 height 29
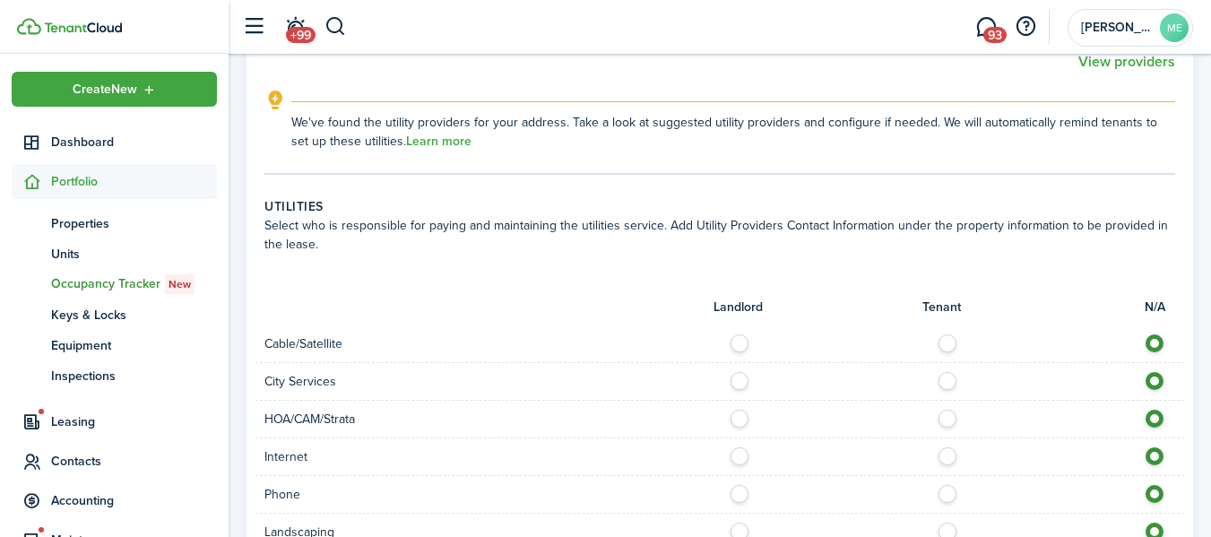
scroll to position [986, 0]
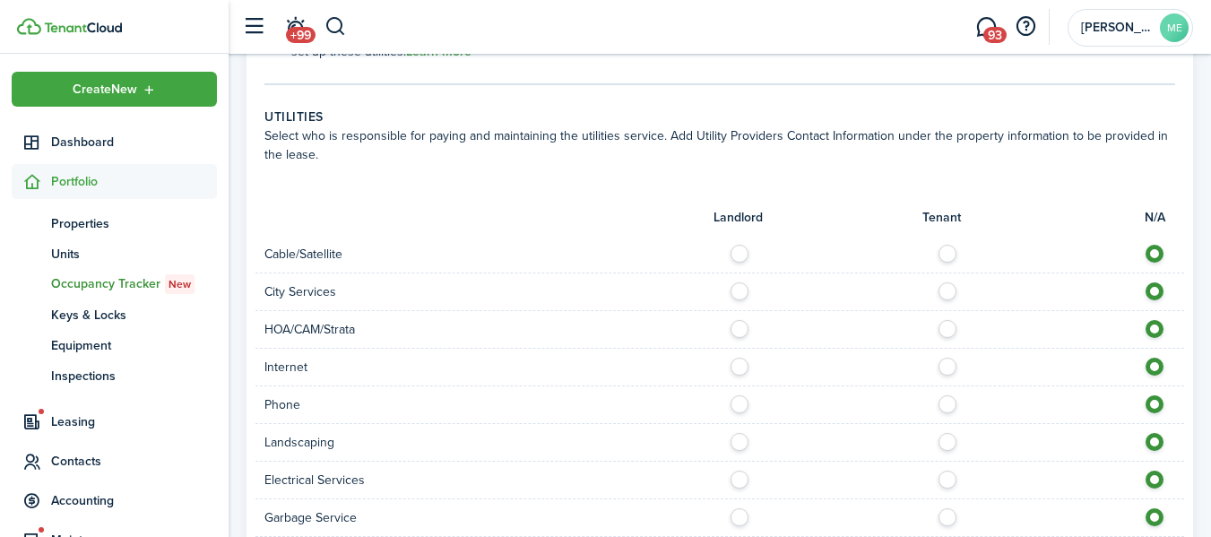
click at [948, 247] on label at bounding box center [952, 249] width 31 height 9
radio input "true"
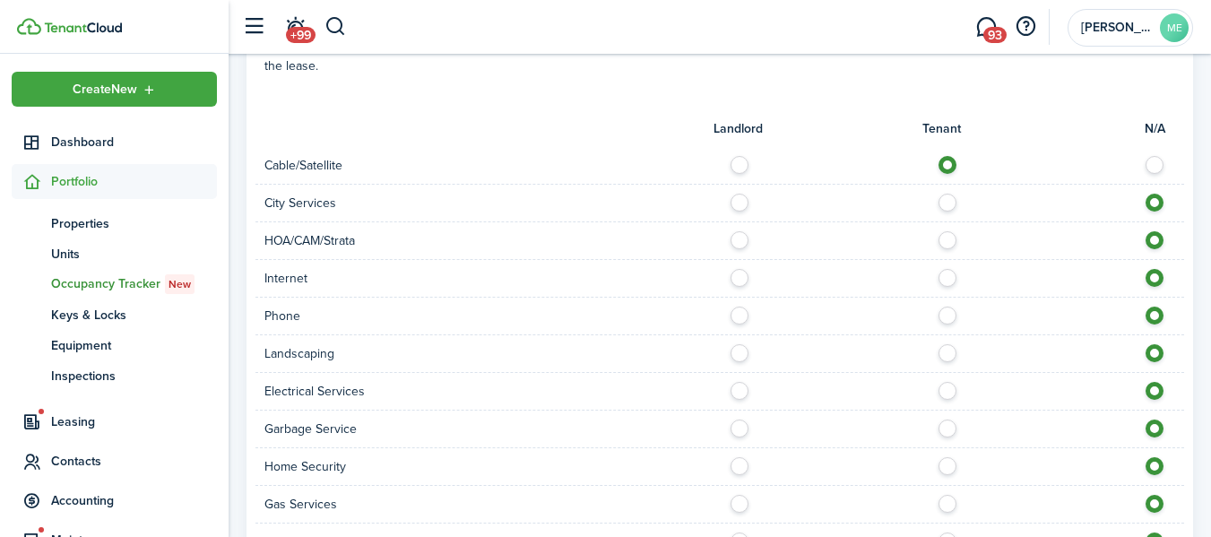
scroll to position [1076, 0]
click at [945, 352] on label at bounding box center [952, 347] width 31 height 9
radio input "true"
click at [951, 385] on label at bounding box center [952, 385] width 31 height 9
radio input "true"
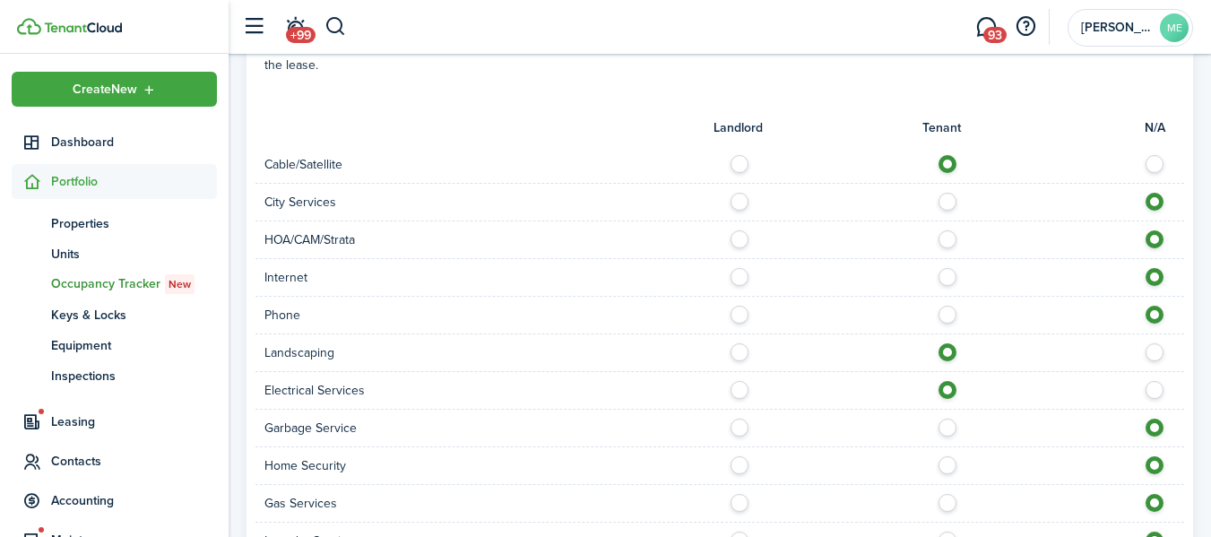
click at [739, 427] on label at bounding box center [744, 423] width 31 height 9
radio input "true"
click at [952, 464] on label at bounding box center [952, 460] width 31 height 9
radio input "true"
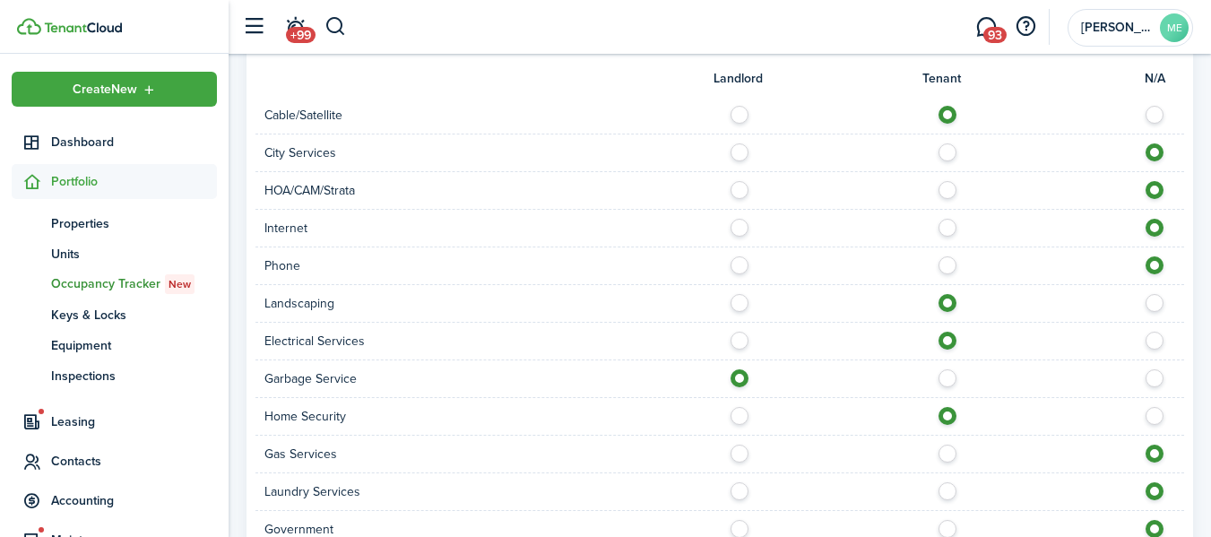
scroll to position [1165, 0]
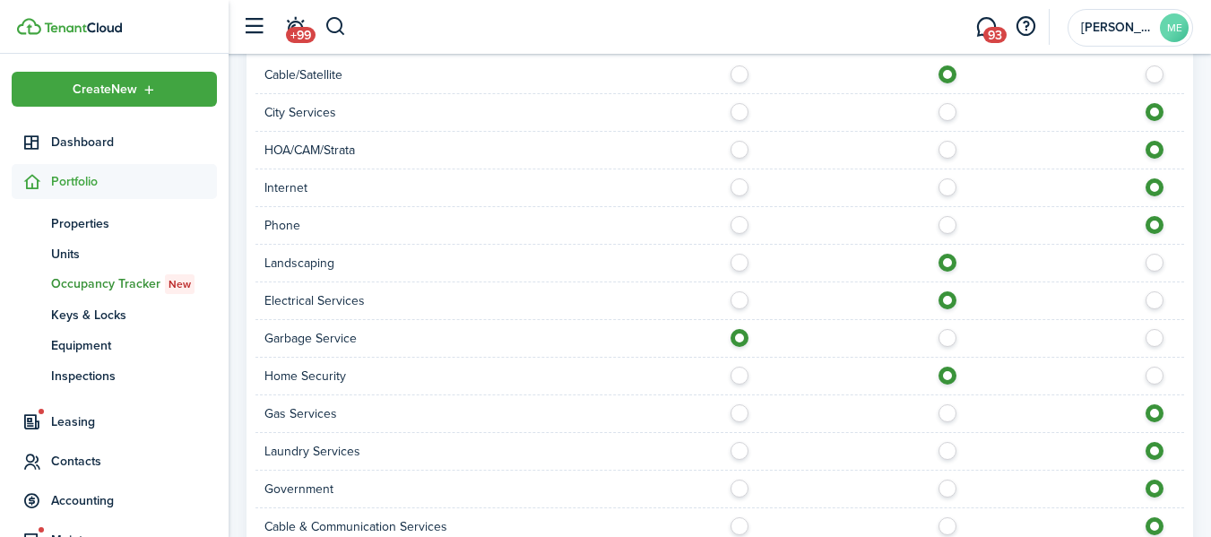
click at [952, 421] on div at bounding box center [952, 413] width 464 height 19
click at [951, 421] on div at bounding box center [952, 413] width 464 height 19
click at [947, 413] on label at bounding box center [952, 408] width 31 height 9
radio input "true"
click at [943, 451] on label at bounding box center [952, 446] width 31 height 9
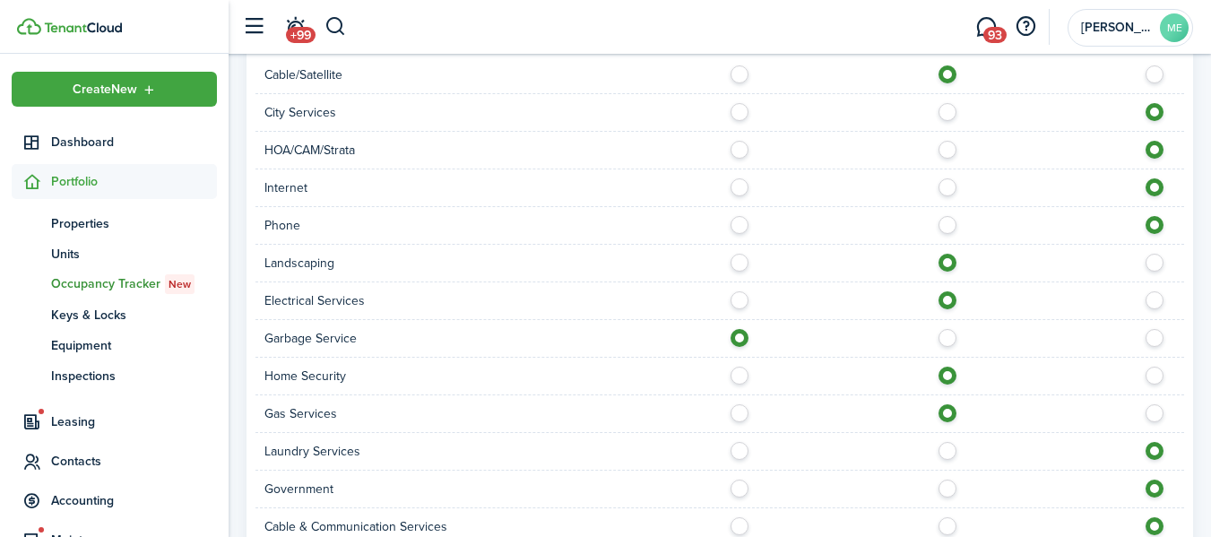
radio input "true"
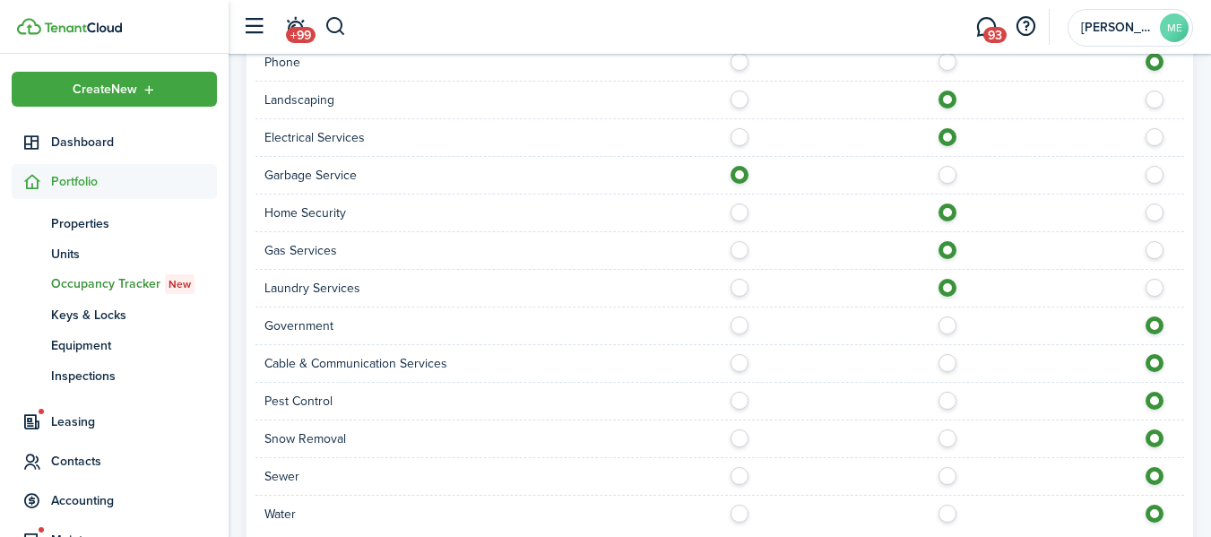
scroll to position [1345, 0]
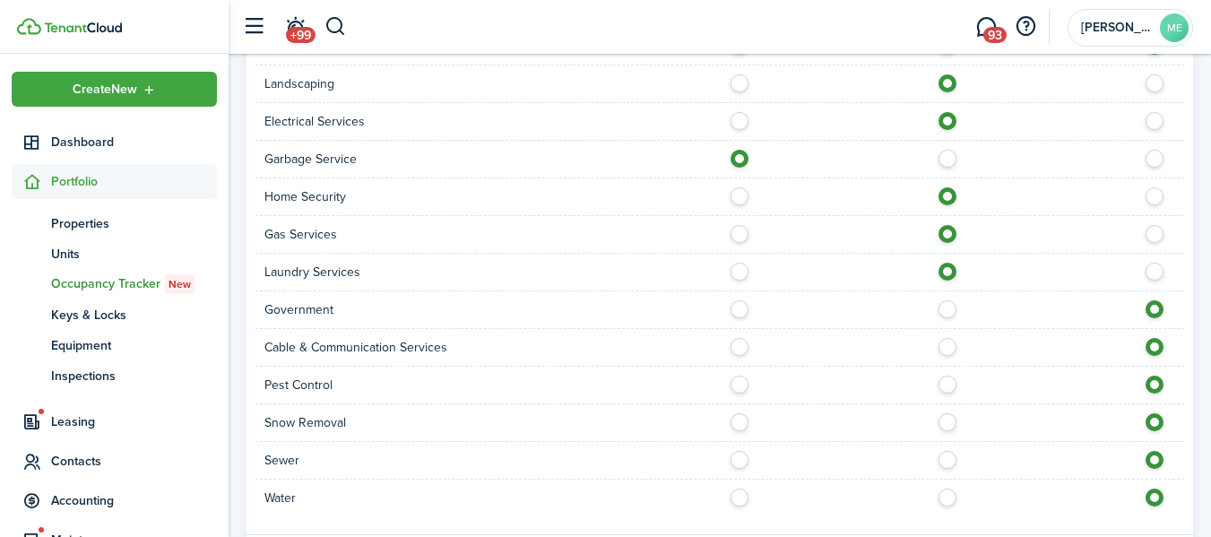
click at [952, 385] on label at bounding box center [952, 380] width 31 height 9
radio input "true"
click at [735, 454] on label at bounding box center [744, 455] width 31 height 9
radio input "true"
click at [740, 498] on label at bounding box center [744, 493] width 31 height 9
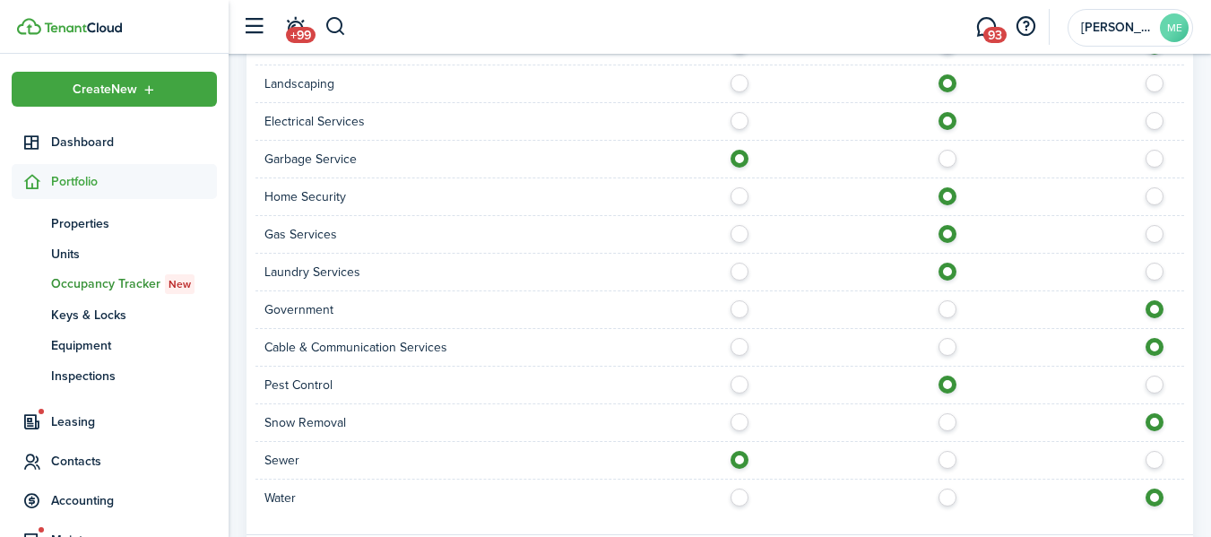
radio input "true"
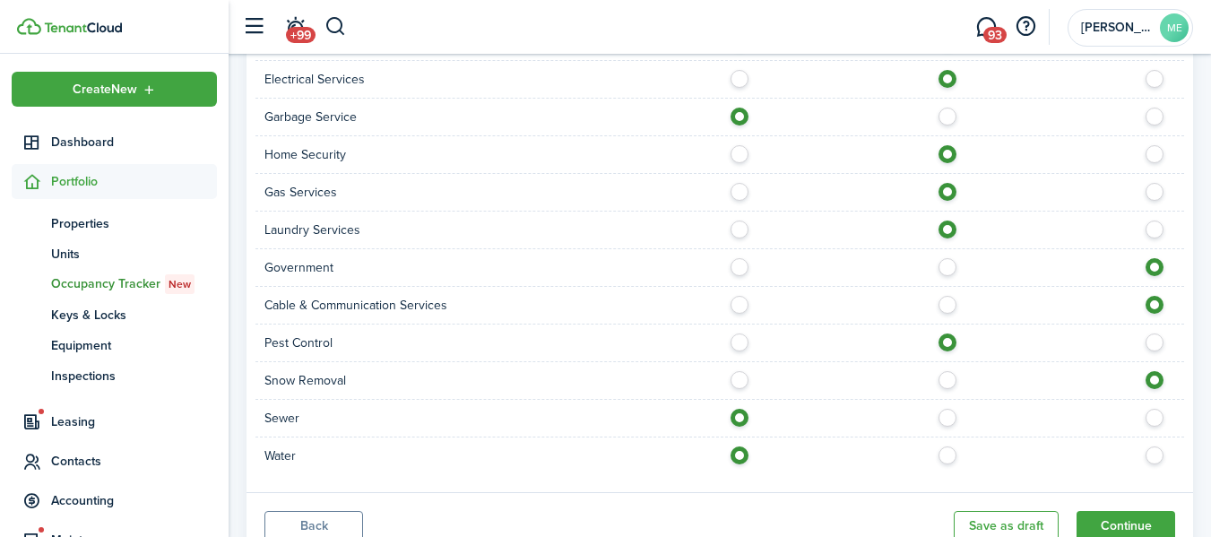
scroll to position [1458, 0]
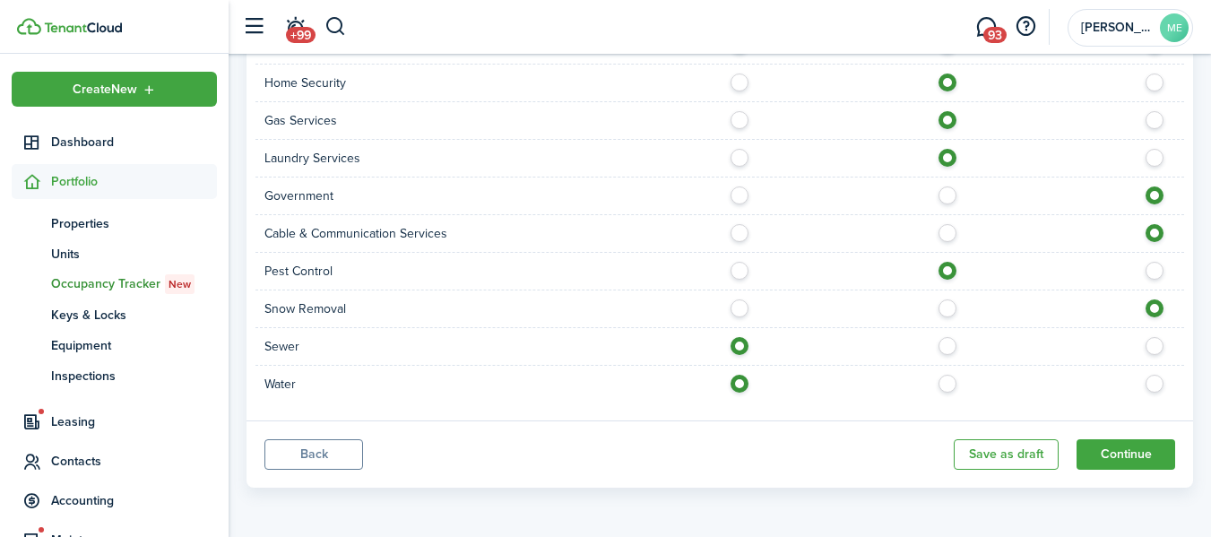
click at [951, 304] on label at bounding box center [952, 303] width 31 height 9
radio input "true"
click at [1121, 453] on button "Continue" at bounding box center [1126, 454] width 99 height 30
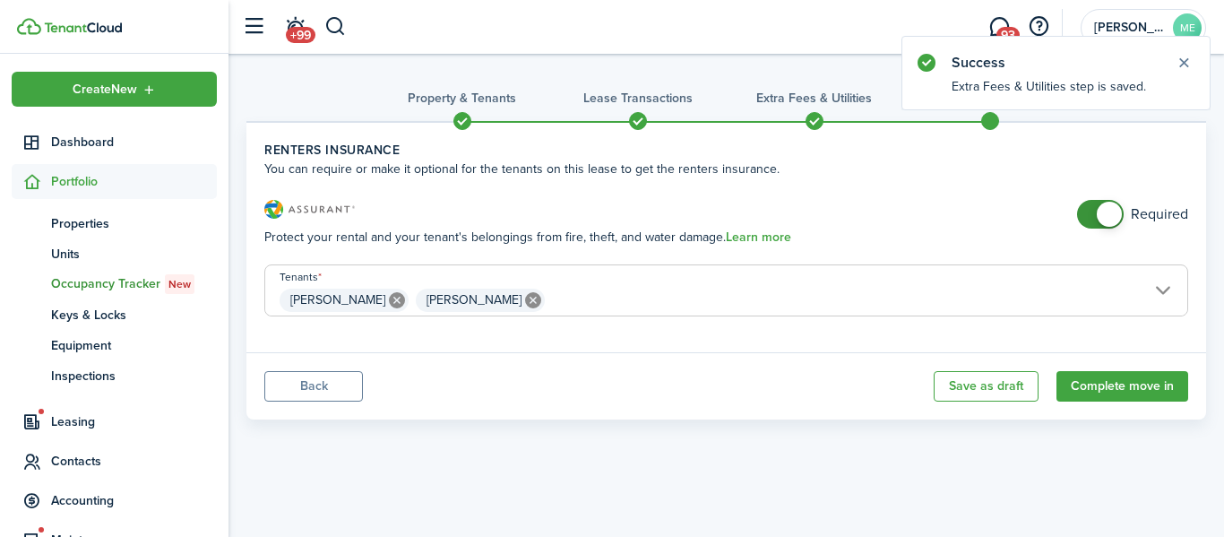
checkbox input "false"
click at [1092, 212] on span at bounding box center [1101, 214] width 18 height 29
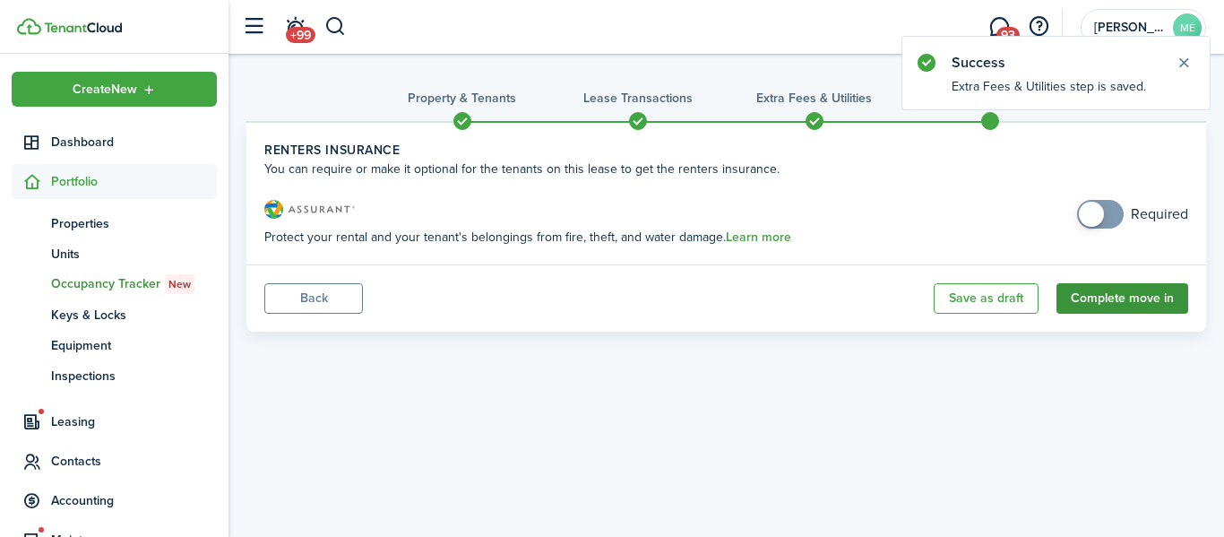
click at [1114, 298] on button "Complete move in" at bounding box center [1123, 298] width 132 height 30
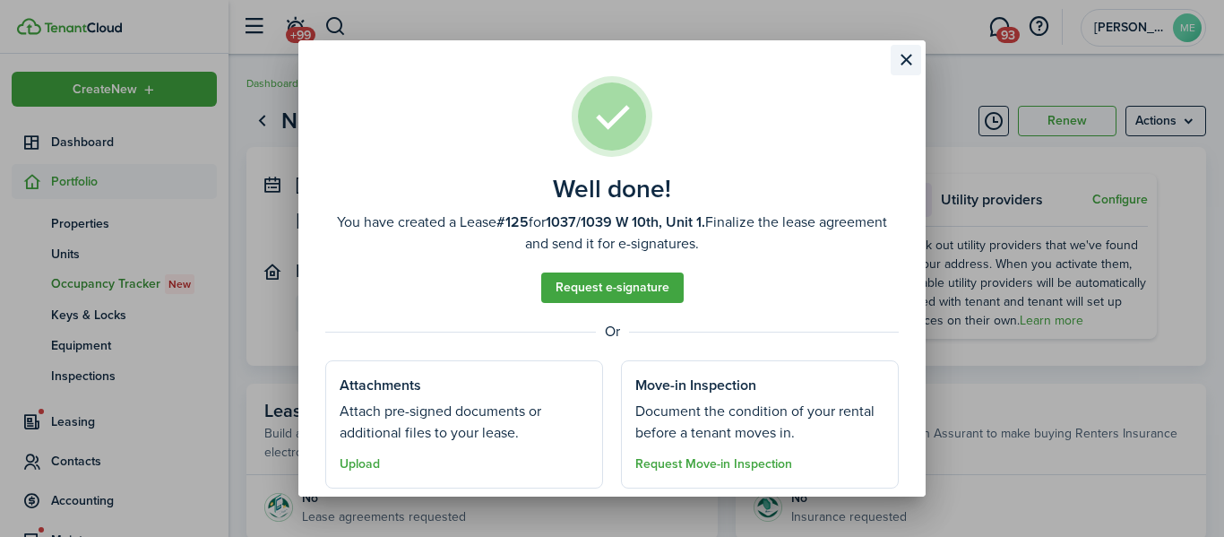
click at [905, 58] on button "Close modal" at bounding box center [906, 60] width 30 height 30
